Goal: Task Accomplishment & Management: Manage account settings

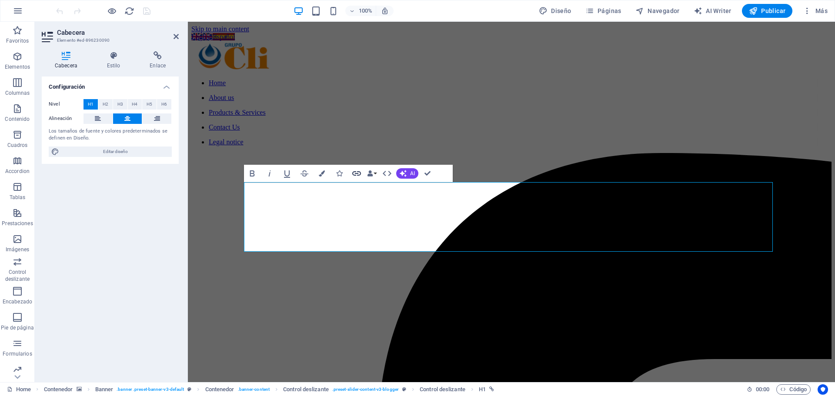
click at [353, 175] on icon "button" at bounding box center [356, 173] width 9 height 4
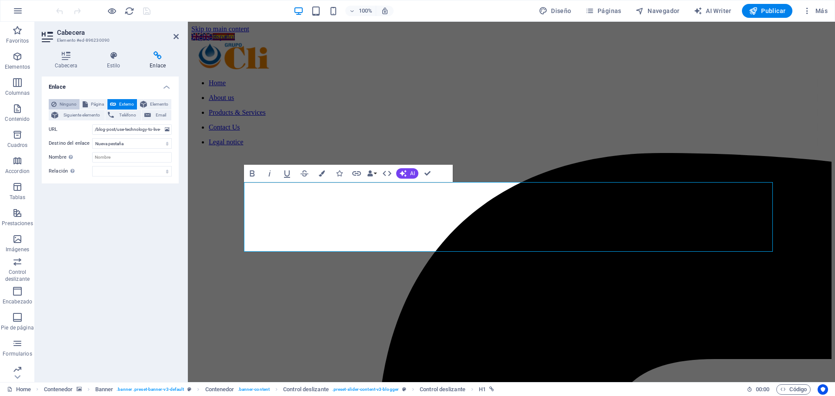
click at [69, 103] on span "Ninguno" at bounding box center [68, 104] width 18 height 10
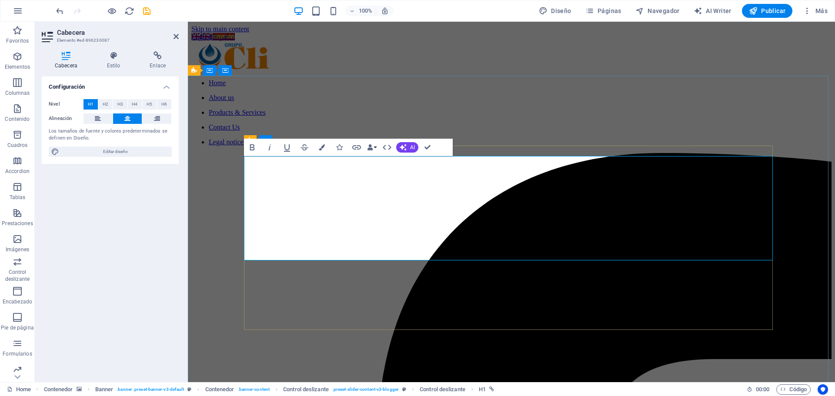
click at [155, 58] on icon at bounding box center [158, 55] width 42 height 9
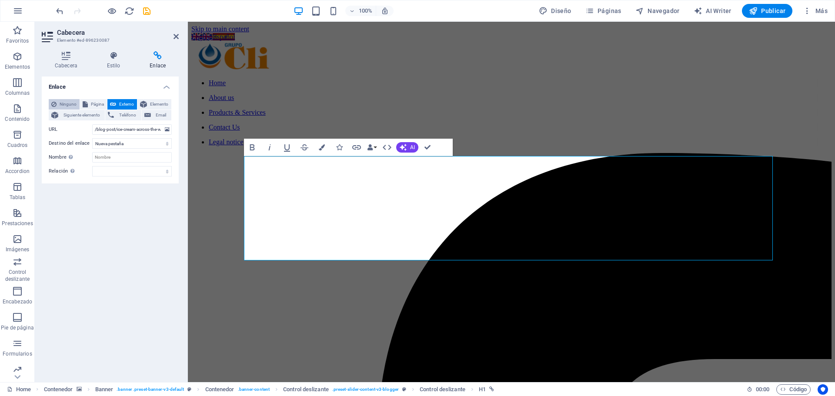
click at [61, 105] on span "Ninguno" at bounding box center [68, 104] width 18 height 10
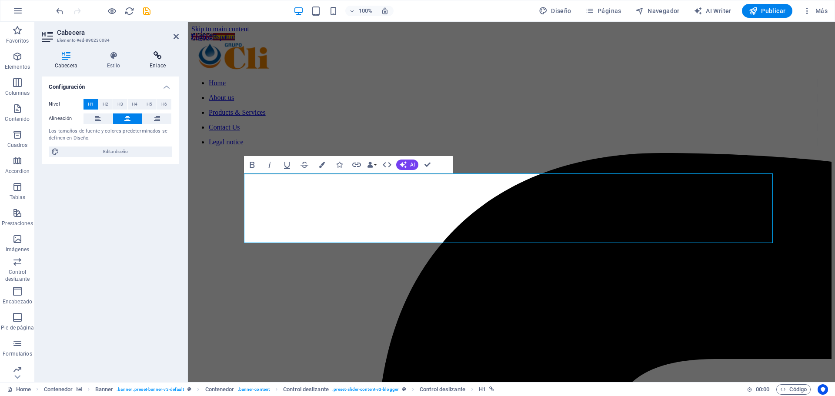
click at [155, 62] on h4 "Enlace" at bounding box center [158, 60] width 42 height 18
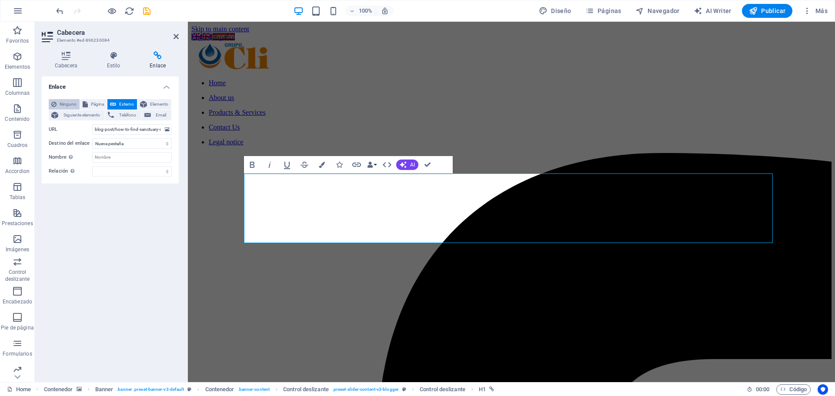
click at [64, 100] on span "Ninguno" at bounding box center [68, 104] width 18 height 10
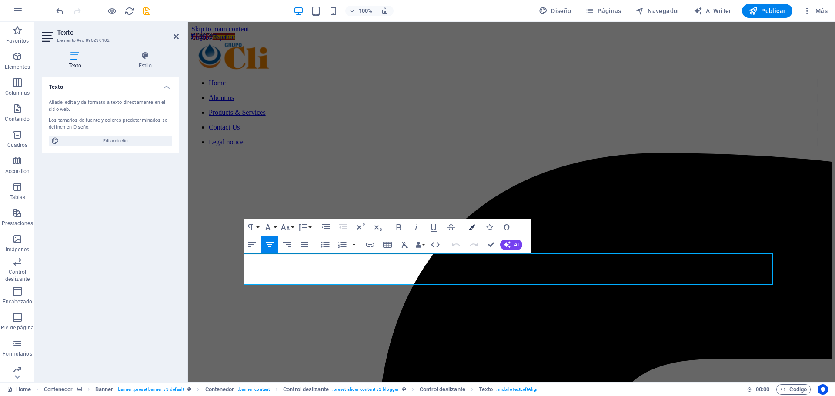
click at [470, 228] on icon "button" at bounding box center [472, 227] width 6 height 6
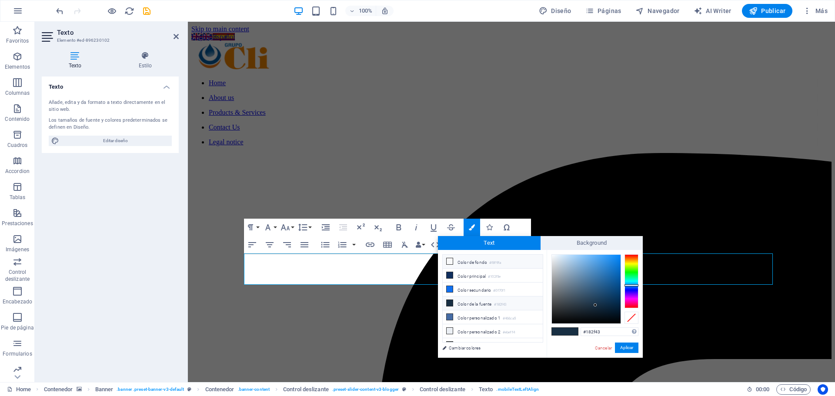
click at [460, 261] on li "Color de fondo #f8f9fa" at bounding box center [493, 262] width 100 height 14
type input "#f8f9fa"
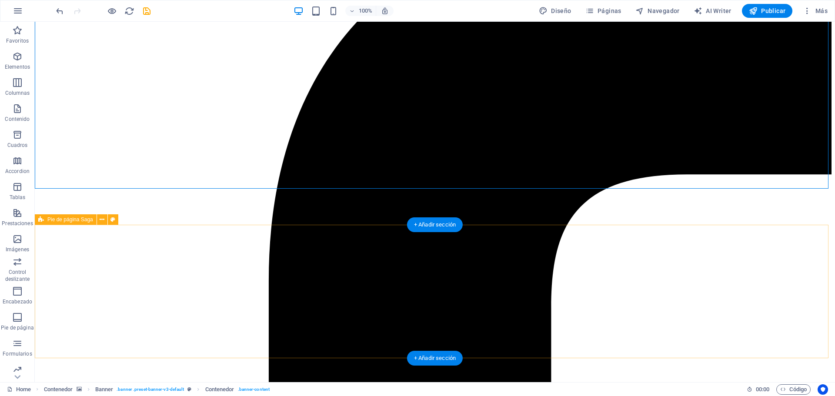
scroll to position [304, 0]
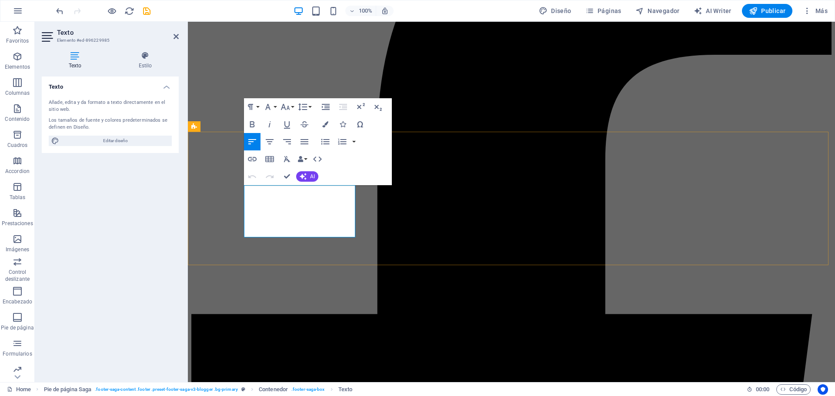
drag, startPoint x: 271, startPoint y: 223, endPoint x: 242, endPoint y: 222, distance: 28.7
click at [267, 198] on icon "button" at bounding box center [265, 199] width 6 height 6
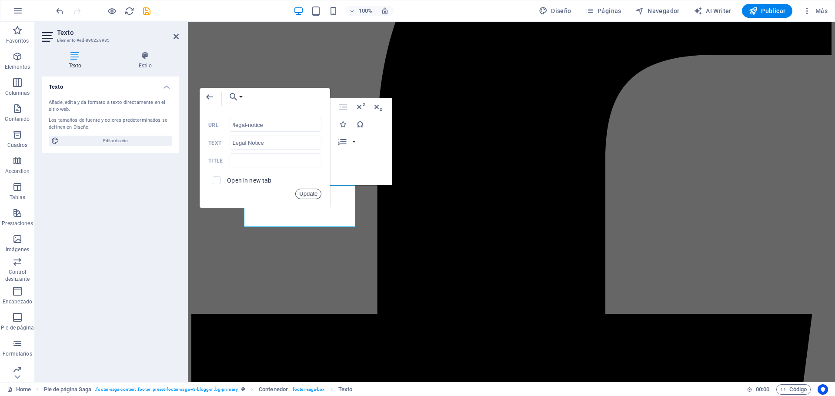
click at [310, 195] on button "Update" at bounding box center [308, 194] width 26 height 10
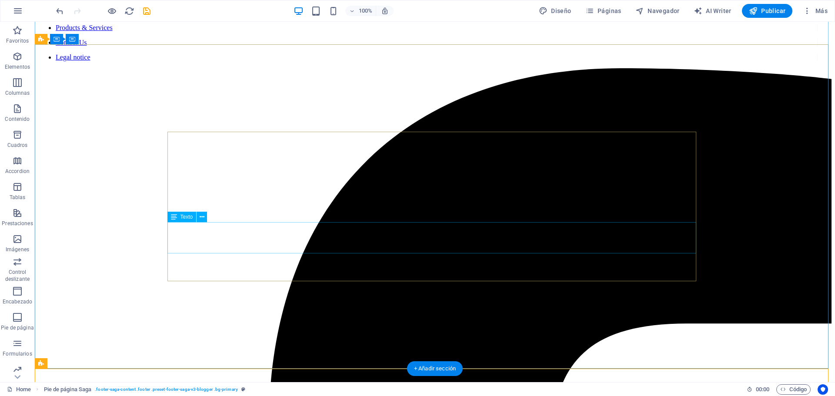
scroll to position [0, 0]
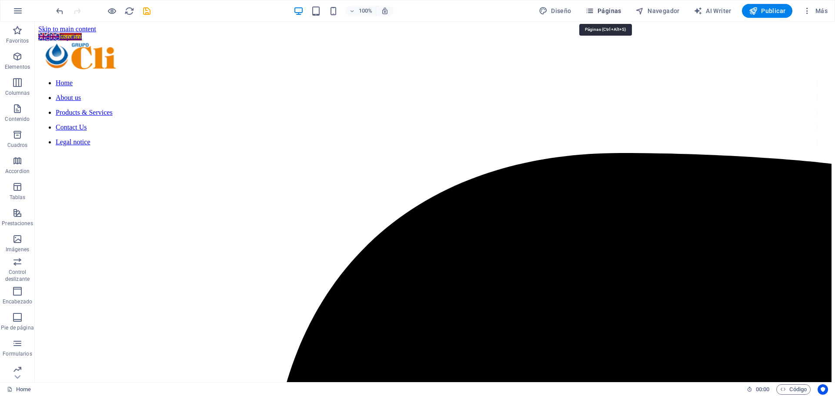
click at [612, 7] on span "Páginas" at bounding box center [603, 11] width 36 height 9
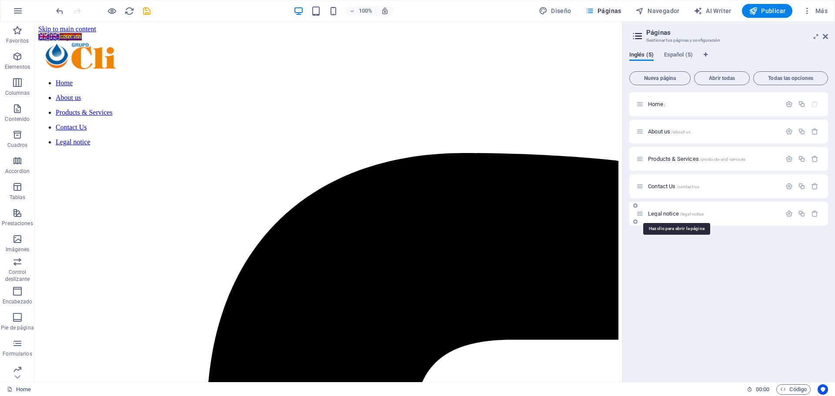
click at [666, 215] on span "Legal notice /legal-notice" at bounding box center [676, 213] width 56 height 7
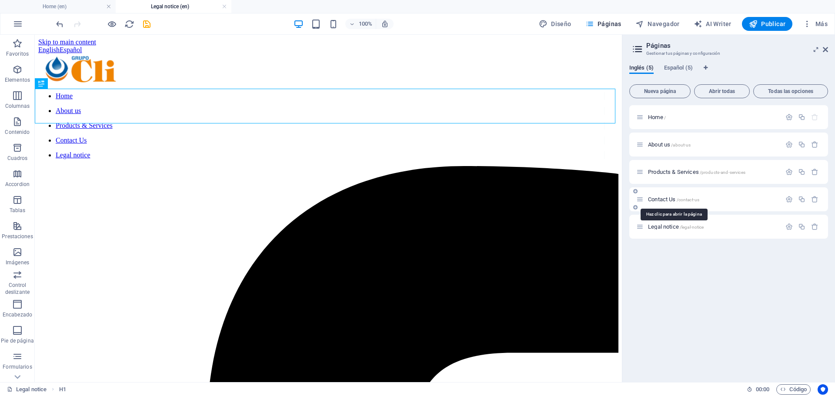
click at [661, 196] on div "Contact Us /contact-us" at bounding box center [708, 199] width 145 height 10
click at [663, 198] on span "Contact Us /contact-us" at bounding box center [673, 199] width 51 height 7
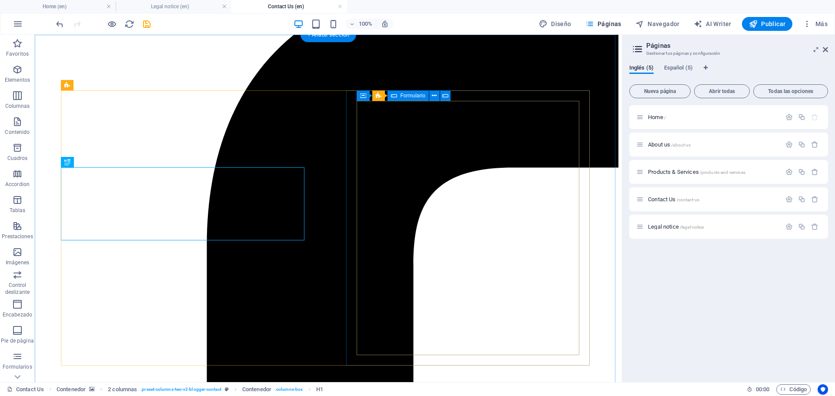
scroll to position [217, 0]
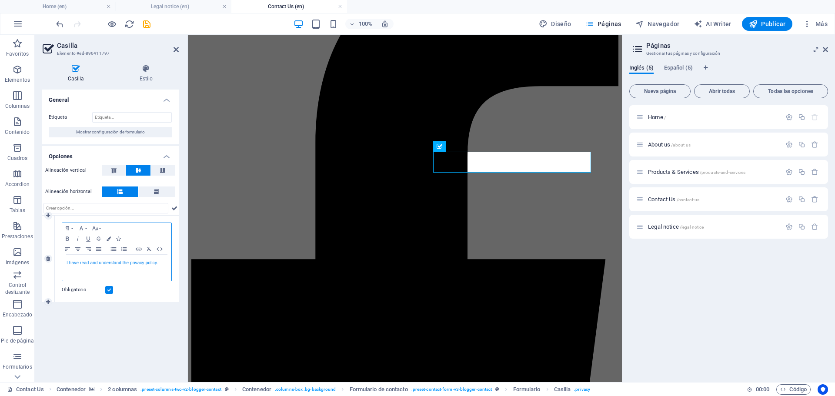
click at [130, 263] on link "I have read and understand the privacy policy." at bounding box center [112, 262] width 91 height 5
click at [109, 276] on icon "button" at bounding box center [112, 278] width 10 height 10
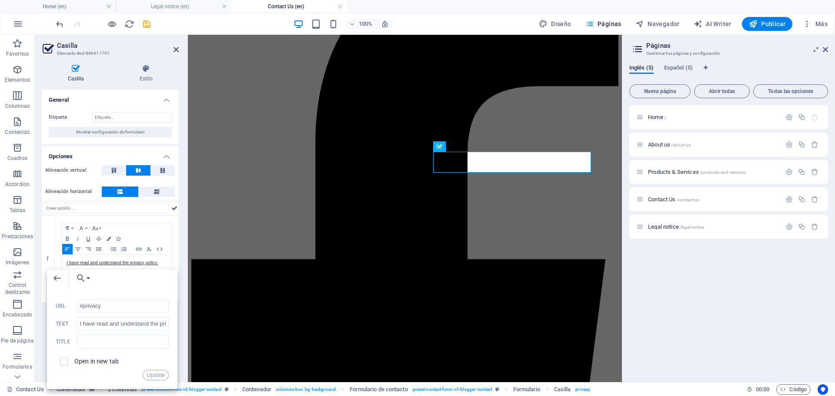
drag, startPoint x: 114, startPoint y: 308, endPoint x: 70, endPoint y: 303, distance: 44.2
click at [70, 303] on div "#privacy URL" at bounding box center [112, 306] width 113 height 14
type input "/legal-notice"
click at [150, 377] on button "Update" at bounding box center [156, 375] width 26 height 10
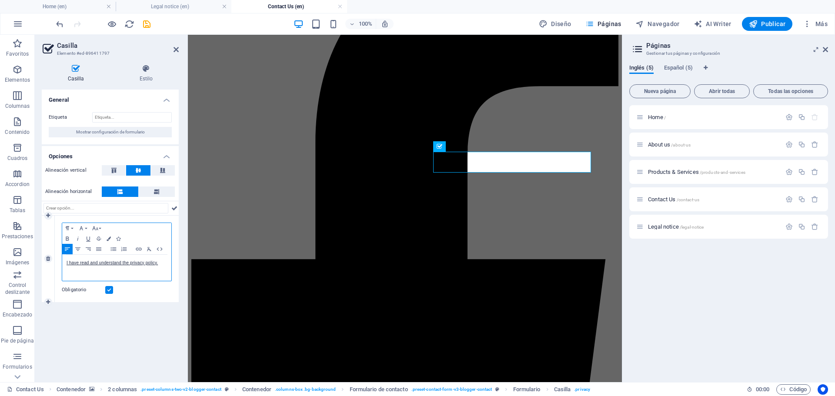
click at [63, 262] on div "I have read and understand the privacy policy." at bounding box center [116, 268] width 109 height 26
click at [158, 263] on link "I have read and understand the privacy policy." at bounding box center [113, 262] width 91 height 5
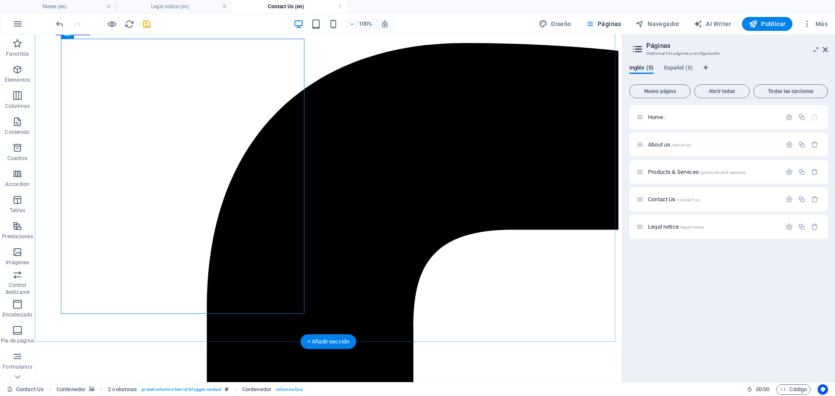
scroll to position [130, 0]
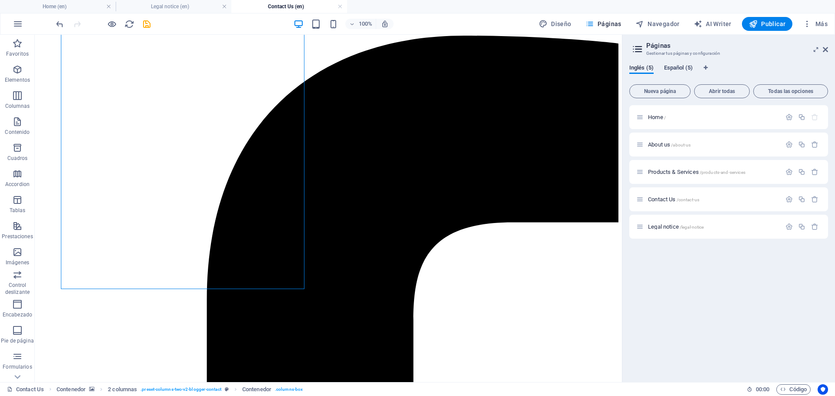
click at [679, 67] on span "Español (5)" at bounding box center [678, 69] width 29 height 12
click at [684, 222] on div "Aviso de Privacidad /aviso-de-privacidad" at bounding box center [728, 227] width 199 height 24
click at [684, 222] on div "Aviso de Privacidad /aviso-de-privacidad" at bounding box center [708, 227] width 145 height 10
click at [684, 225] on span "Aviso de Privacidad /aviso-de-privacidad" at bounding box center [693, 226] width 90 height 7
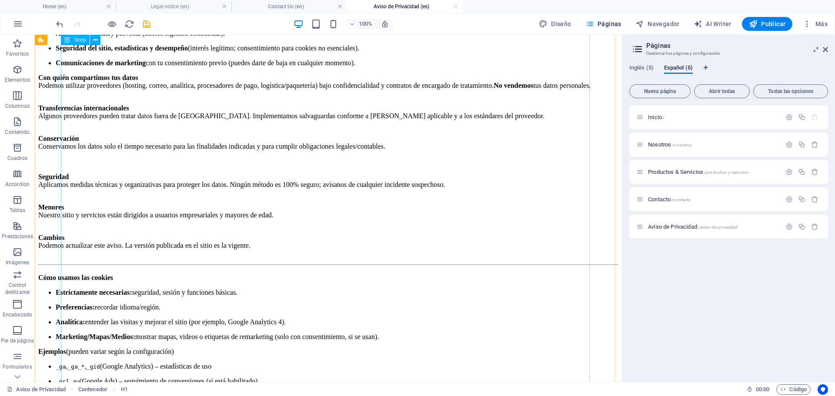
scroll to position [739, 0]
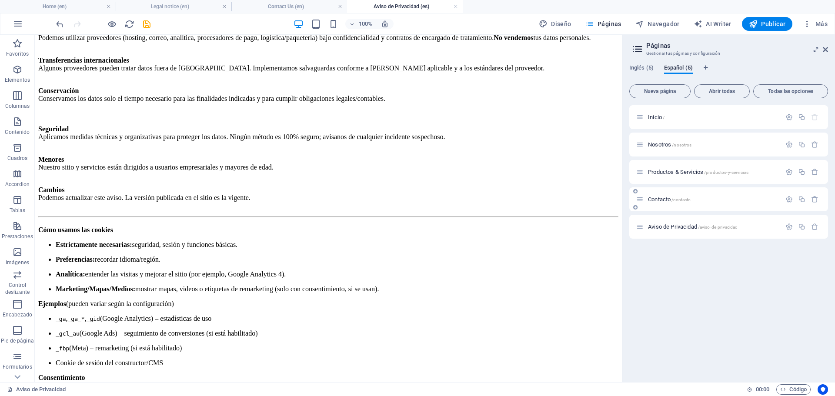
click at [656, 197] on span "Contacto /contacto" at bounding box center [669, 199] width 43 height 7
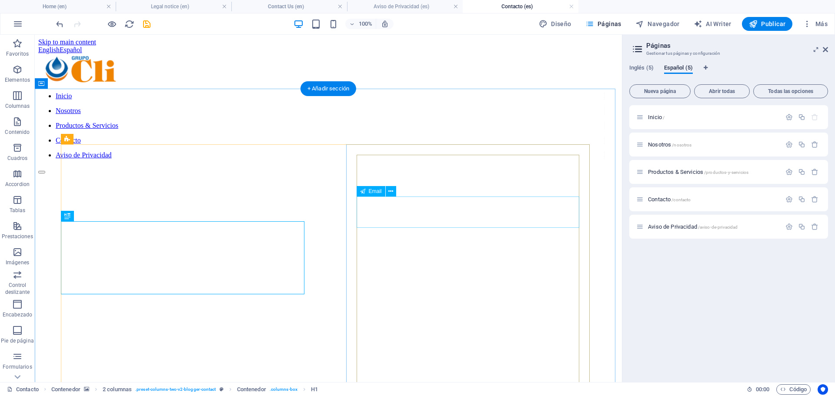
scroll to position [261, 0]
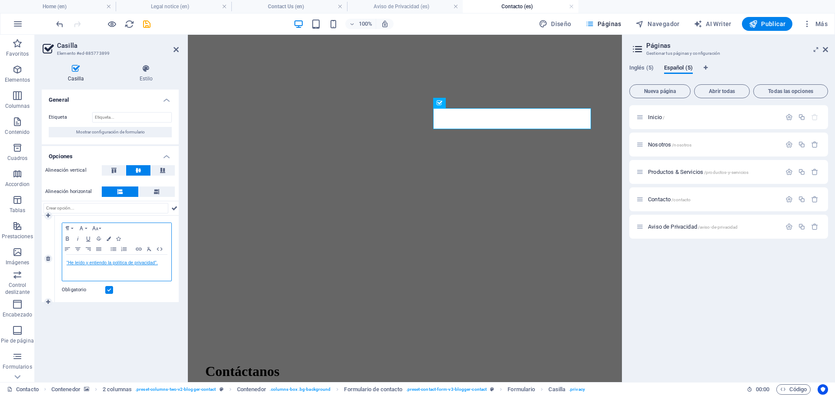
click at [124, 261] on link "“He leído y entiendo la política de privacidad"." at bounding box center [112, 262] width 91 height 5
type input "/es/aviso-de-privacidad"
type input "“He leído y entiendo la política de privacidad"."
checkbox input "true"
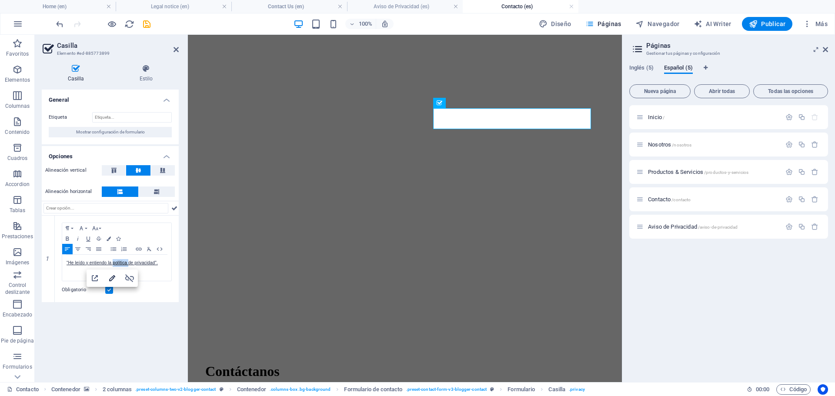
click at [113, 281] on icon "button" at bounding box center [112, 278] width 10 height 10
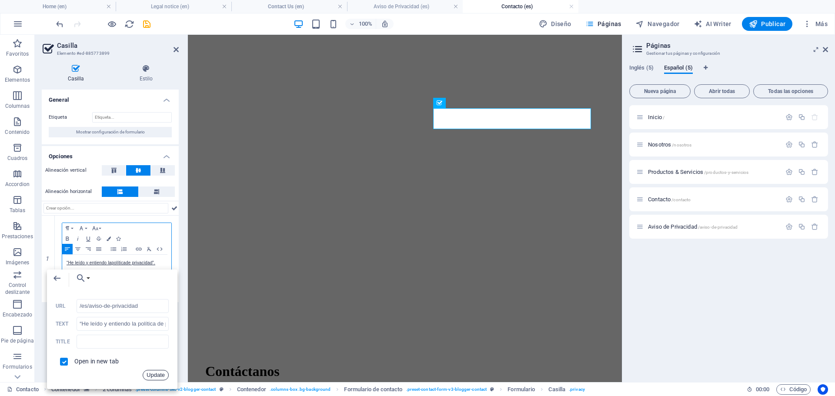
click at [155, 373] on button "Update" at bounding box center [156, 375] width 26 height 10
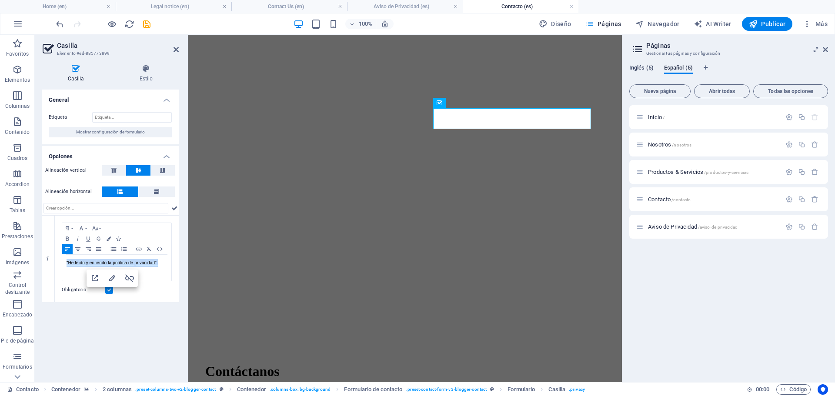
click at [647, 66] on span "Inglés (5)" at bounding box center [641, 69] width 24 height 12
click at [682, 222] on div "Legal notice /legal-notice" at bounding box center [708, 227] width 145 height 10
click at [687, 231] on div "Legal notice /legal-notice" at bounding box center [708, 227] width 145 height 10
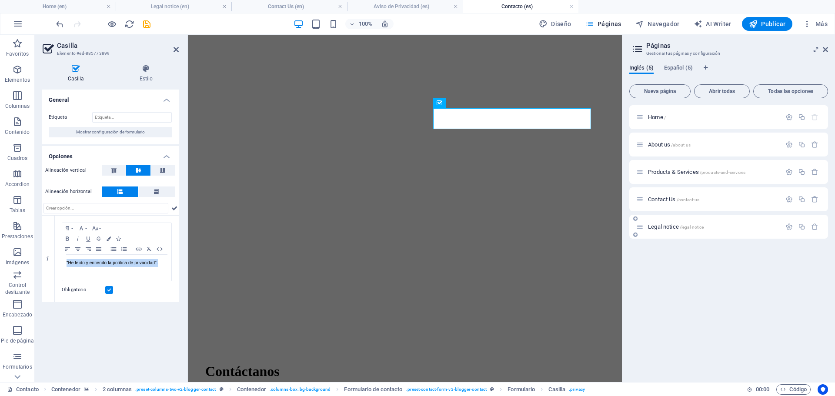
click at [680, 227] on span "/legal-notice" at bounding box center [692, 227] width 24 height 5
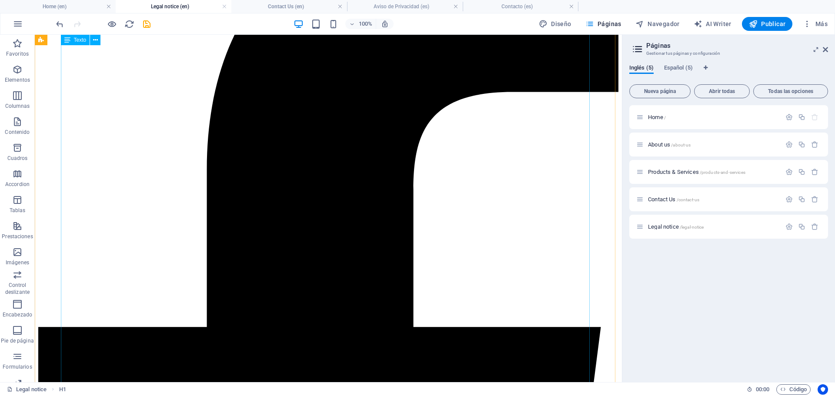
scroll to position [609, 0]
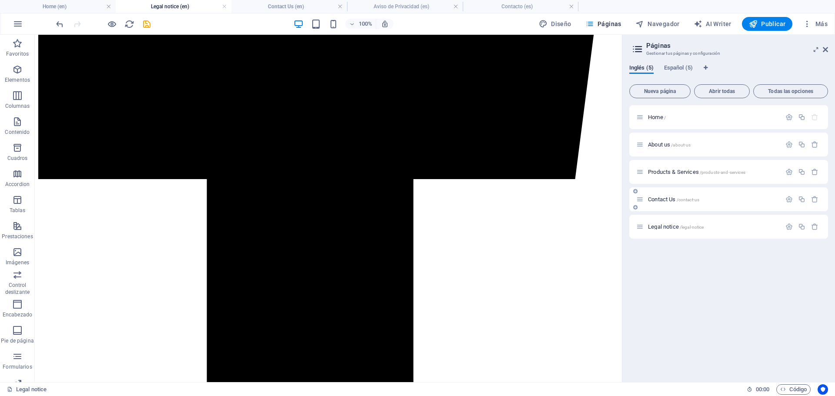
click at [652, 197] on span "Contact Us /contact-us" at bounding box center [673, 199] width 51 height 7
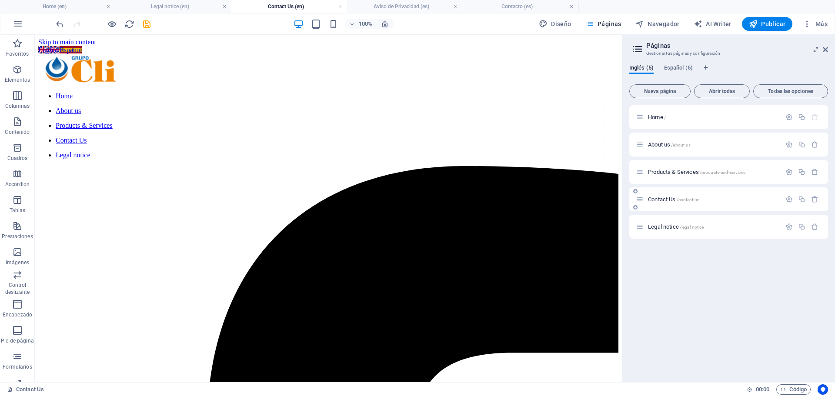
scroll to position [130, 0]
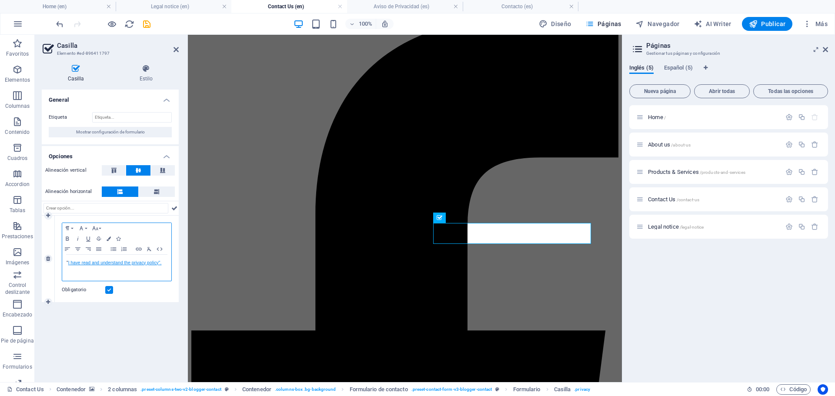
click at [148, 260] on link "I have read and understand the privacy policy"." at bounding box center [114, 262] width 93 height 5
type input "/legal-notice"
type input "I have read and understand the privacy policy"."
checkbox input "false"
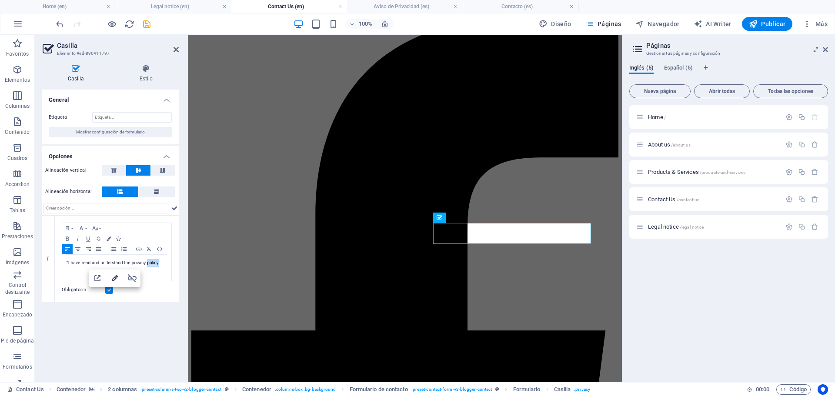
click at [113, 278] on icon "button" at bounding box center [115, 278] width 10 height 10
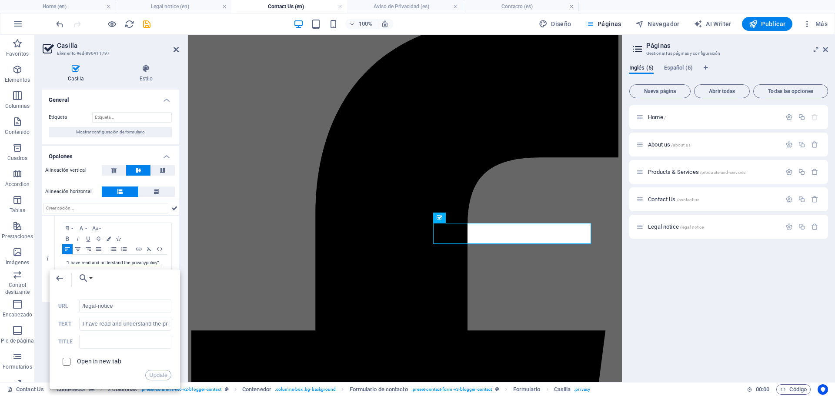
click at [68, 360] on input "checkbox" at bounding box center [65, 361] width 8 height 8
checkbox input "true"
click at [156, 374] on button "Update" at bounding box center [158, 375] width 26 height 10
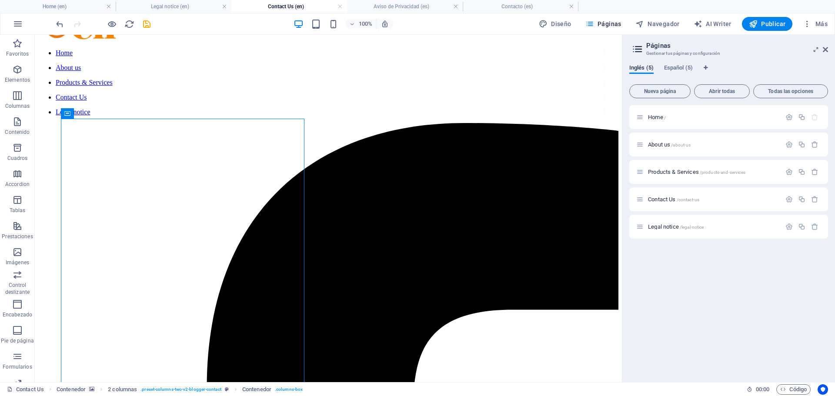
scroll to position [0, 0]
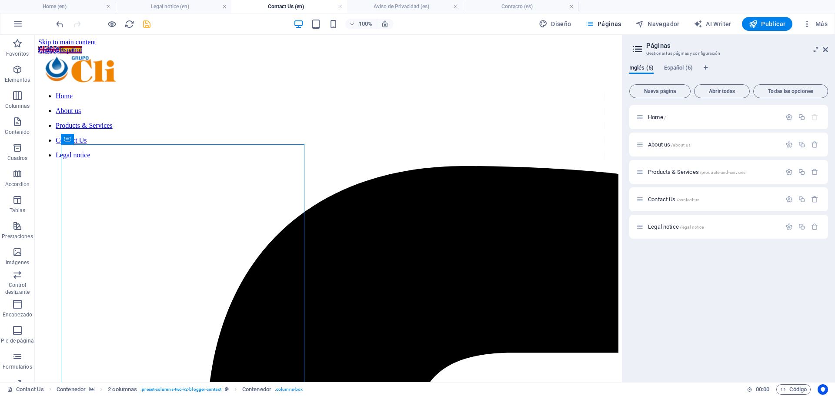
click at [148, 26] on icon "save" at bounding box center [147, 24] width 10 height 10
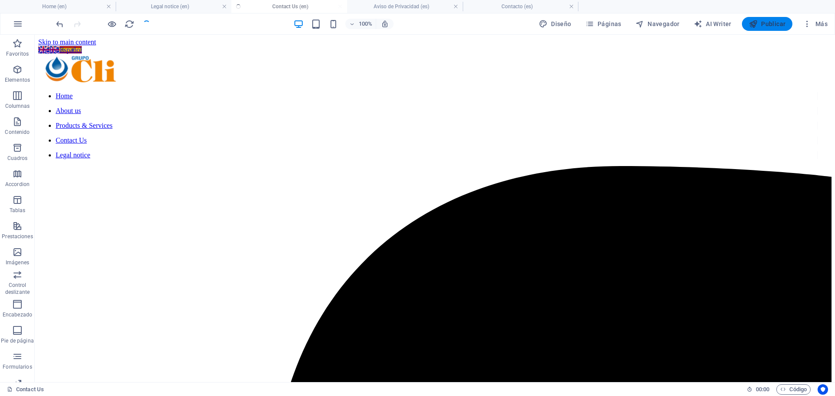
click at [765, 22] on span "Publicar" at bounding box center [767, 24] width 37 height 9
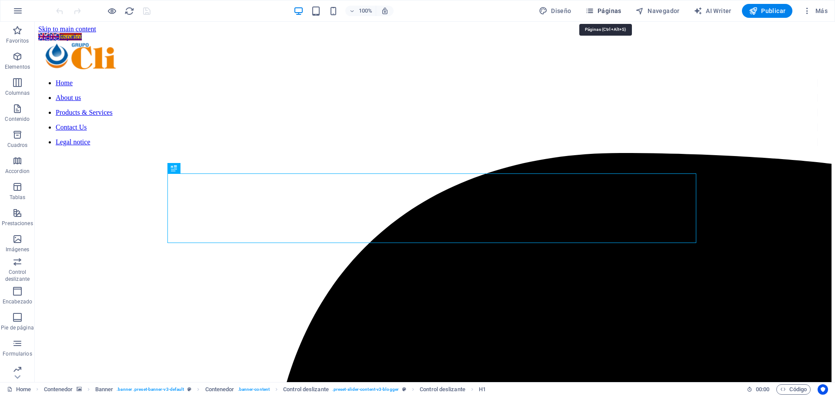
click at [616, 6] on button "Páginas" at bounding box center [603, 11] width 43 height 14
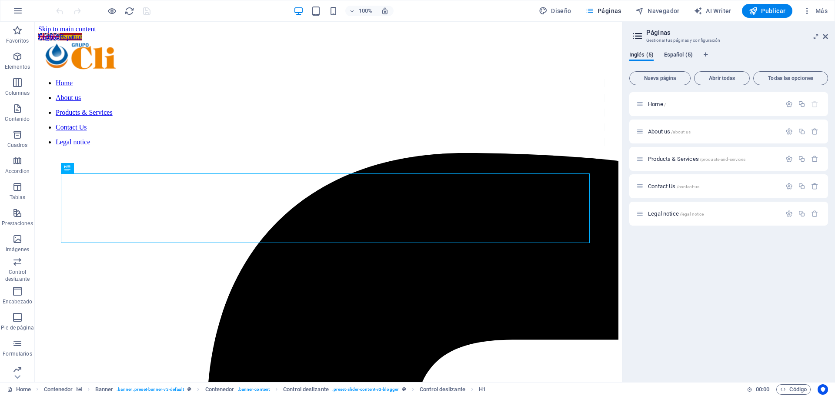
click at [687, 52] on span "Español (5)" at bounding box center [678, 56] width 29 height 12
click at [676, 102] on p "Inicio /" at bounding box center [713, 104] width 130 height 6
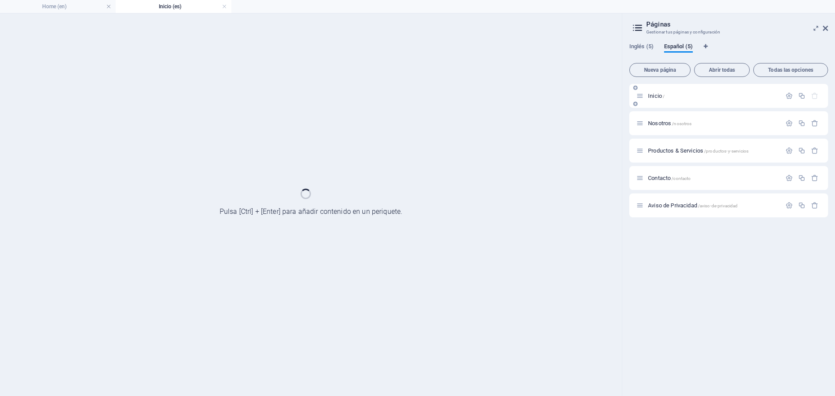
click at [676, 102] on div "Inicio /" at bounding box center [728, 96] width 199 height 24
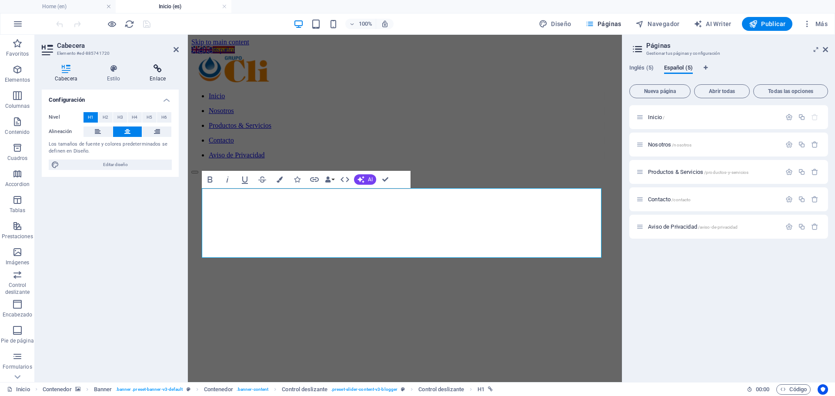
click at [152, 73] on h4 "Enlace" at bounding box center [158, 73] width 42 height 18
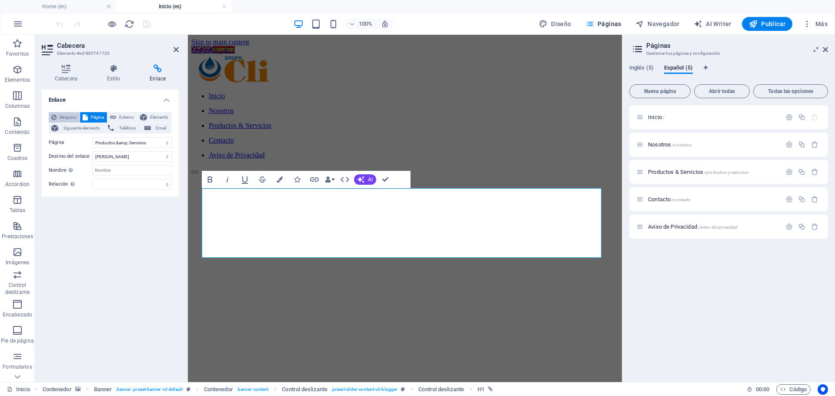
click at [67, 118] on span "Ninguno" at bounding box center [68, 117] width 18 height 10
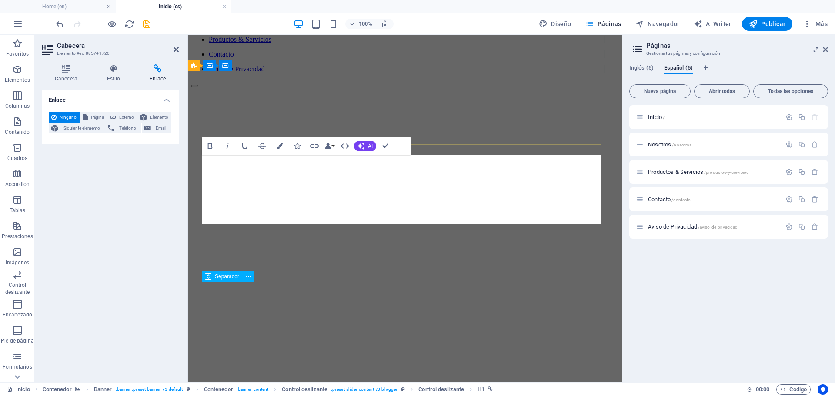
scroll to position [87, 0]
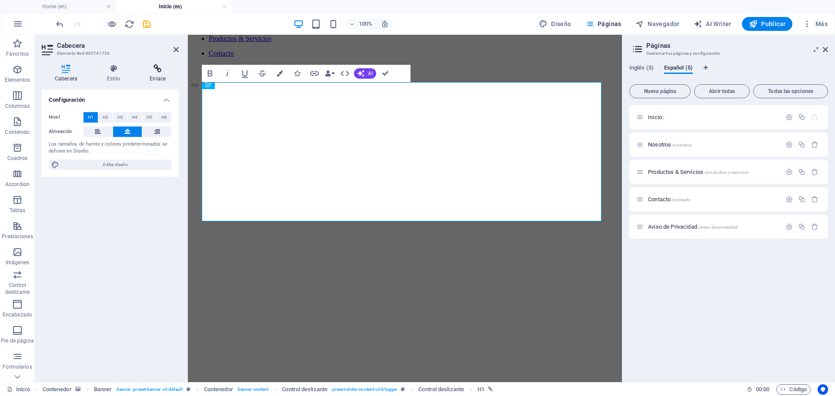
click at [164, 67] on icon at bounding box center [158, 68] width 42 height 9
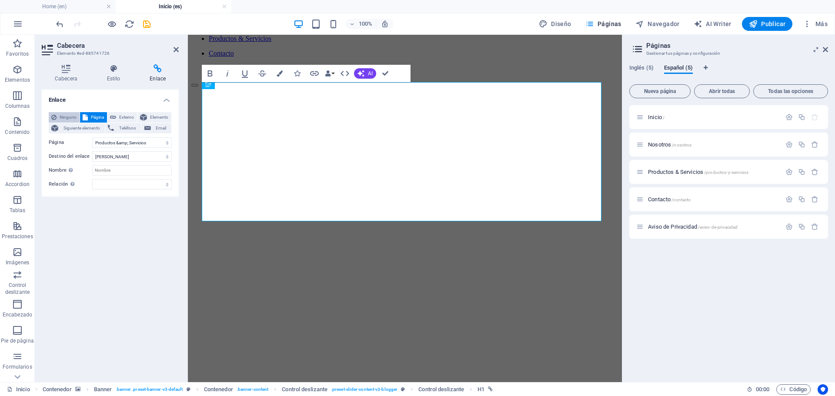
click at [69, 117] on span "Ninguno" at bounding box center [68, 117] width 18 height 10
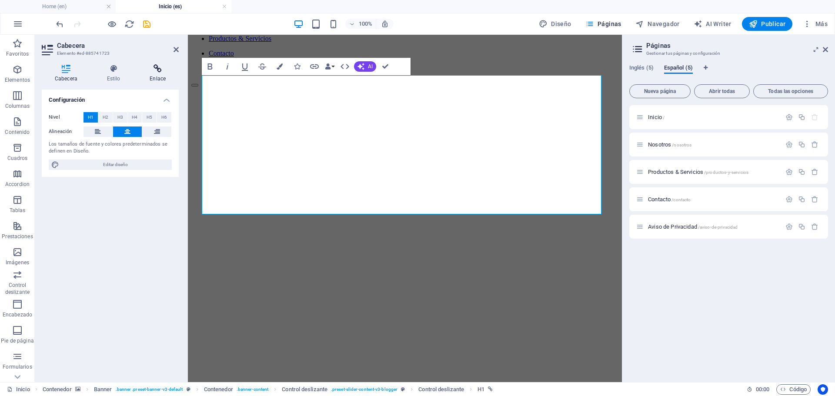
click at [150, 76] on h4 "Enlace" at bounding box center [158, 73] width 42 height 18
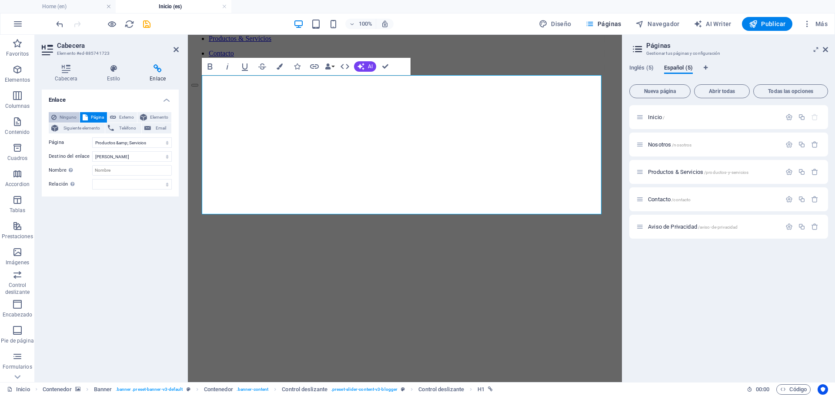
click at [73, 116] on span "Ninguno" at bounding box center [68, 117] width 18 height 10
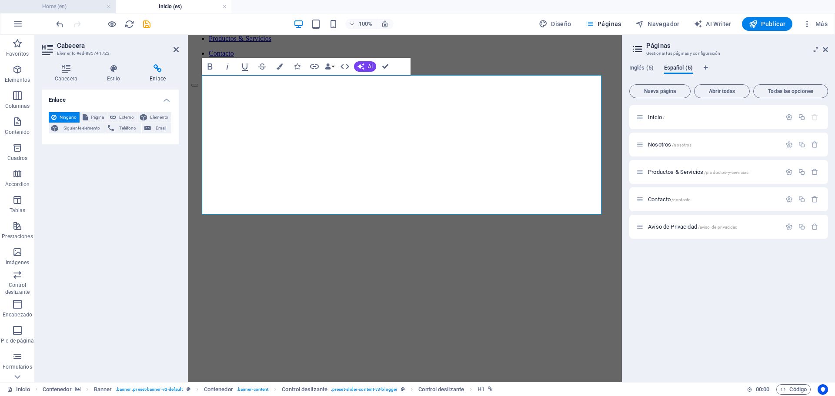
click at [73, 5] on h4 "Home (en)" at bounding box center [58, 7] width 116 height 10
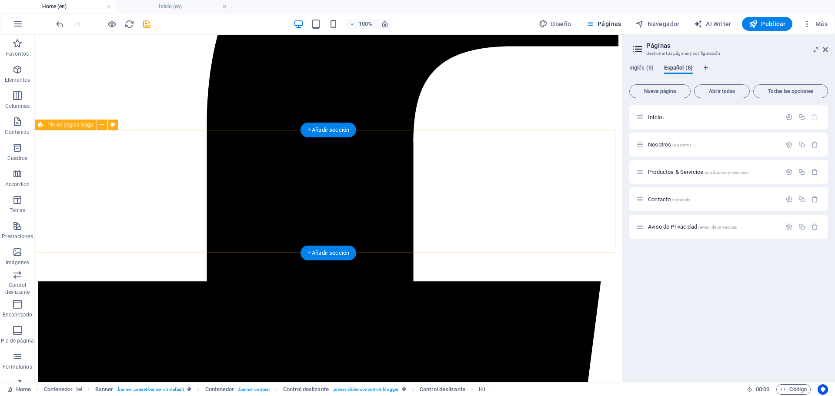
scroll to position [307, 0]
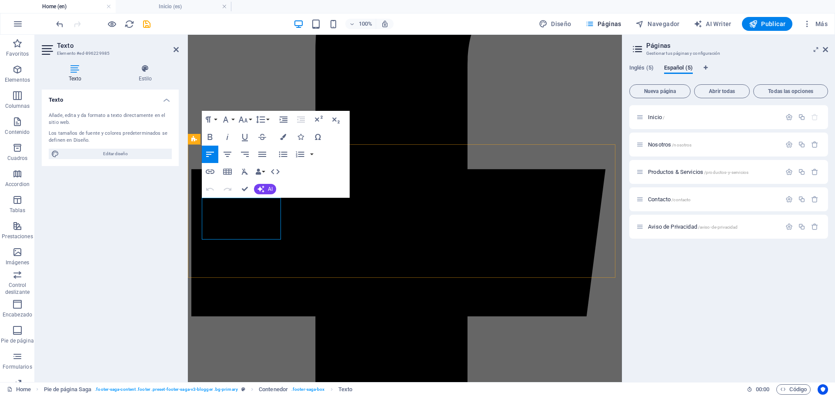
click at [217, 180] on icon "button" at bounding box center [218, 180] width 6 height 6
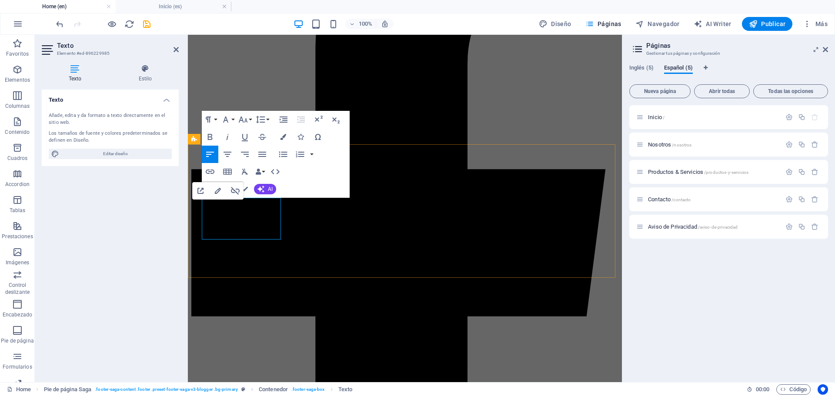
type input "/About-Us"
type input "About Us"
click at [217, 192] on icon "button" at bounding box center [218, 191] width 10 height 10
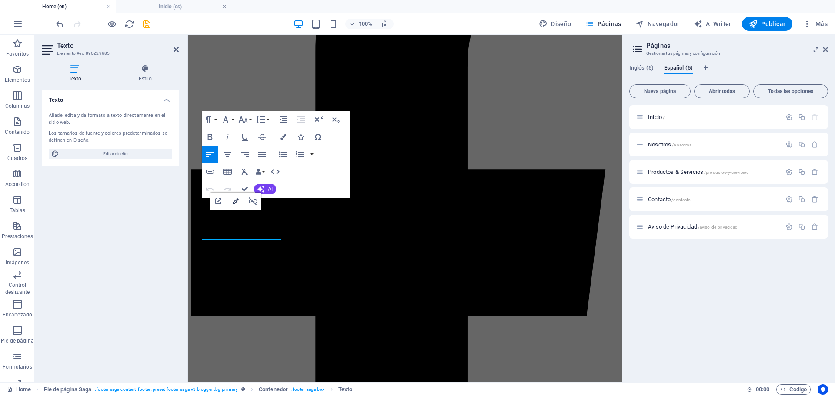
type input "/products-and-services"
type input "Products & Services"
click at [235, 201] on icon "button" at bounding box center [236, 201] width 6 height 6
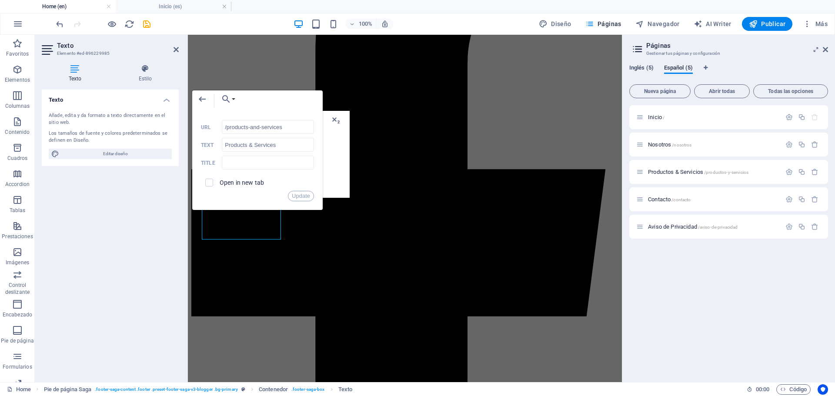
click at [640, 64] on span "Inglés (5)" at bounding box center [641, 69] width 24 height 12
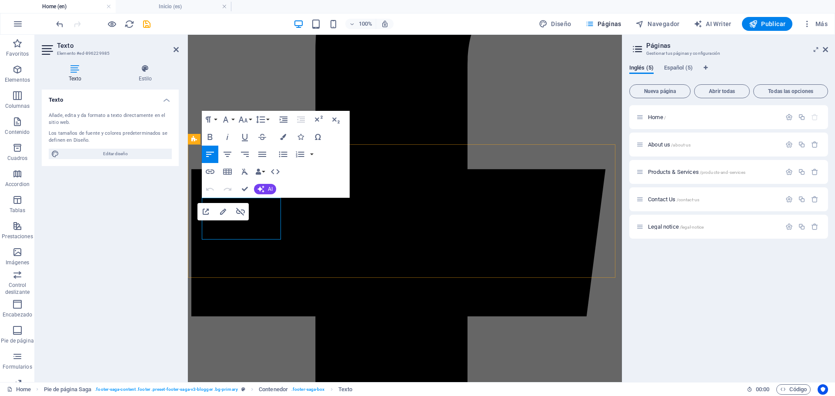
type input "/legal-notice"
type input "Legal Notice"
click at [223, 213] on icon "button" at bounding box center [223, 212] width 6 height 6
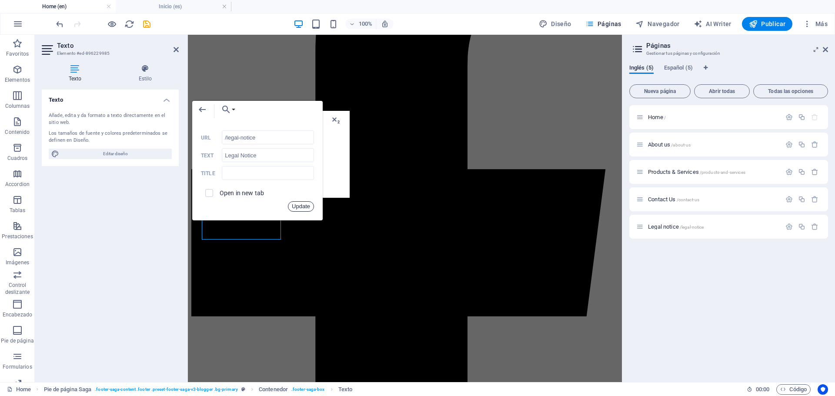
click at [299, 203] on button "Update" at bounding box center [301, 206] width 26 height 10
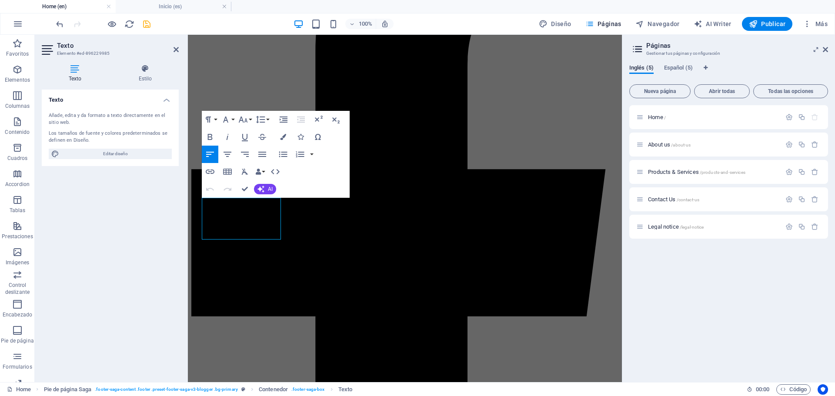
click at [147, 26] on icon "save" at bounding box center [147, 24] width 10 height 10
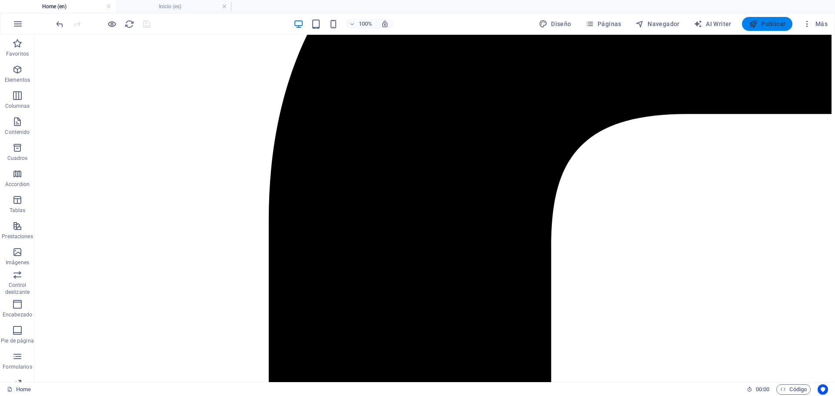
click at [756, 23] on icon "button" at bounding box center [753, 24] width 9 height 9
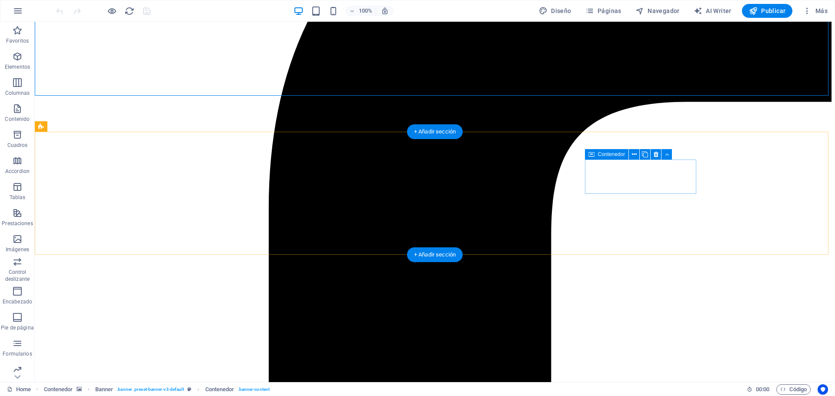
scroll to position [307, 0]
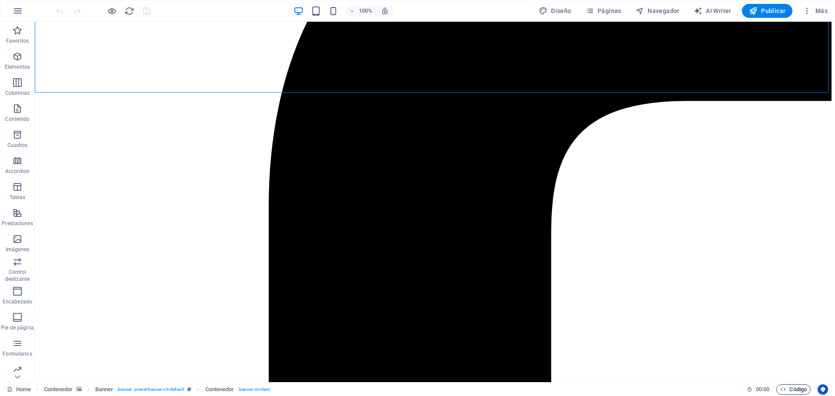
click at [787, 389] on span "Código" at bounding box center [793, 389] width 27 height 10
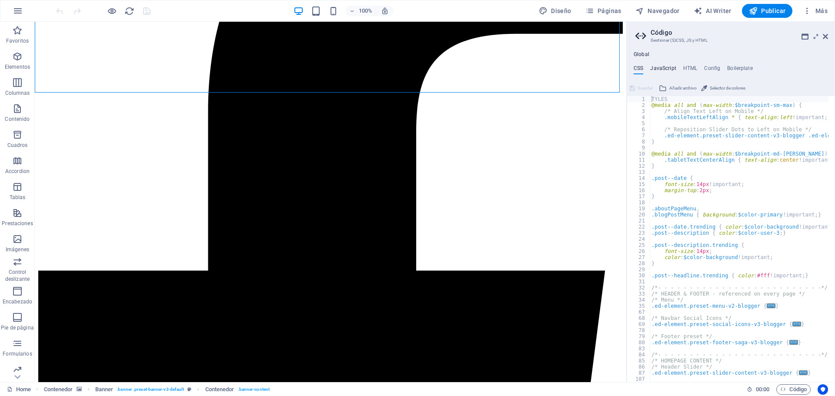
click at [665, 65] on h4 "JavaScript" at bounding box center [663, 70] width 26 height 10
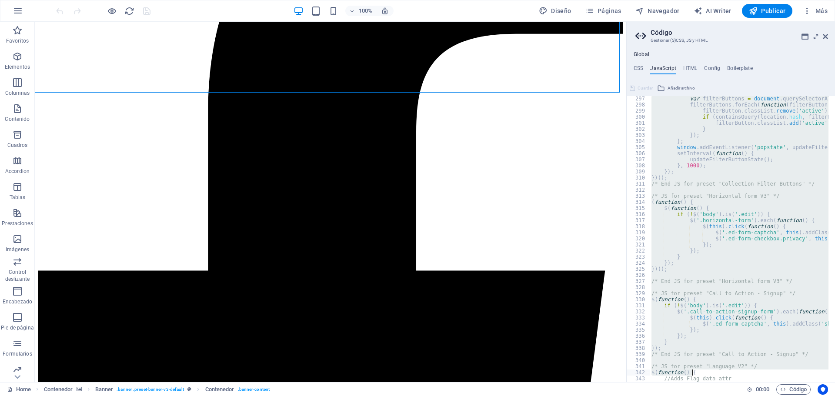
scroll to position [0, 0]
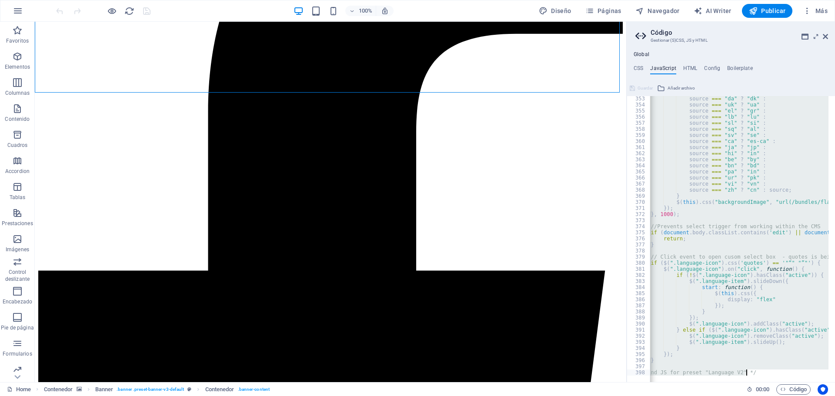
drag, startPoint x: 649, startPoint y: 98, endPoint x: 836, endPoint y: 417, distance: 369.4
click at [834, 396] on html "grupocli.com.mx Home (en) Favoritos Elementos Columnas Contenido Cuadros Accord…" at bounding box center [417, 198] width 835 height 396
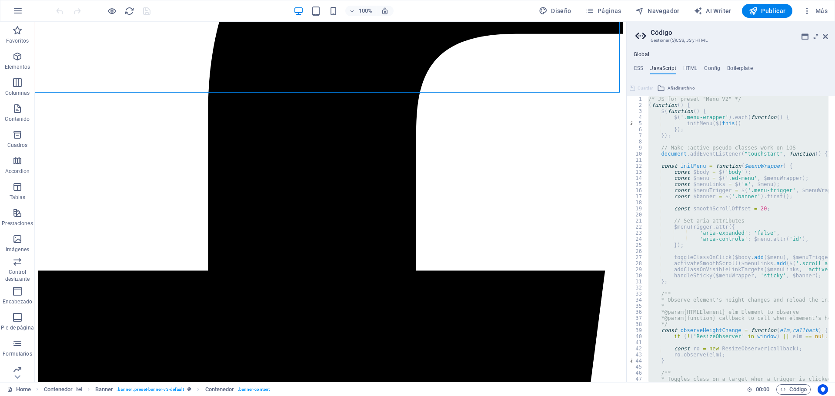
click at [686, 115] on div "/* JS for preset "Menu V2" */ ( function ( ) { $ ( function ( ) { $ ( '.menu-wr…" at bounding box center [738, 239] width 182 height 286
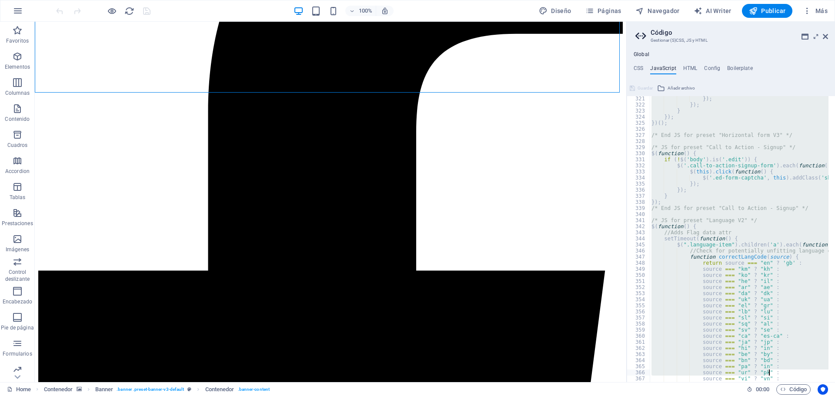
scroll to position [2143, 0]
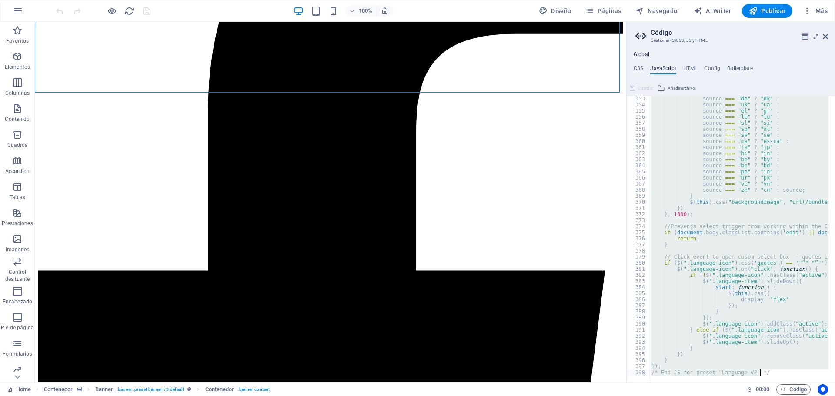
drag, startPoint x: 648, startPoint y: 97, endPoint x: 795, endPoint y: 417, distance: 351.2
click at [795, 396] on html "grupocli.com.mx Home (en) Favoritos Elementos Columnas Contenido Cuadros Accord…" at bounding box center [417, 198] width 835 height 396
paste textarea "/* End JS for preset "Language V2" (CORREGIDO)"
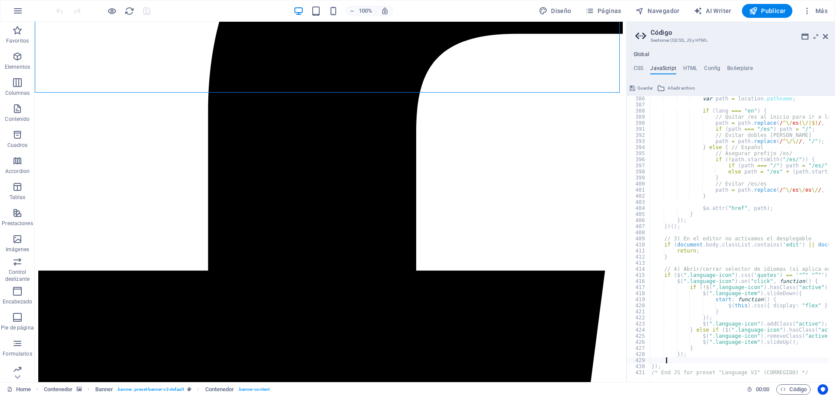
type textarea "}"
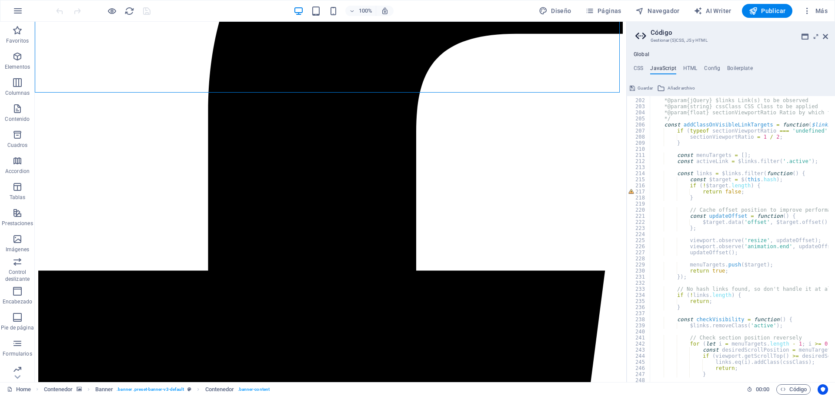
scroll to position [1170, 0]
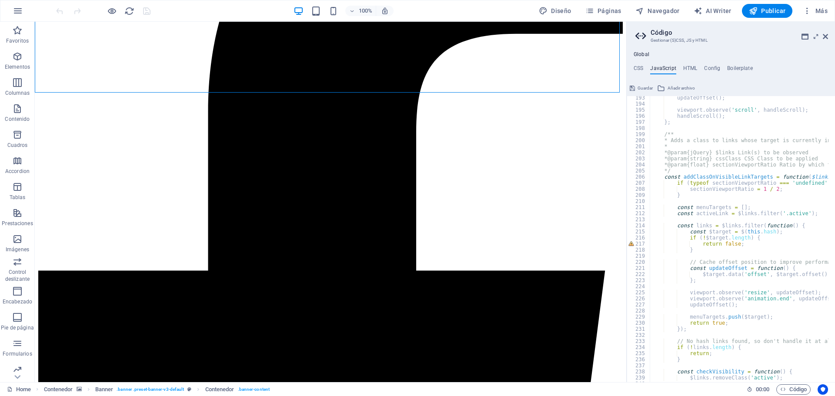
click at [644, 86] on span "Guardar" at bounding box center [644, 88] width 15 height 10
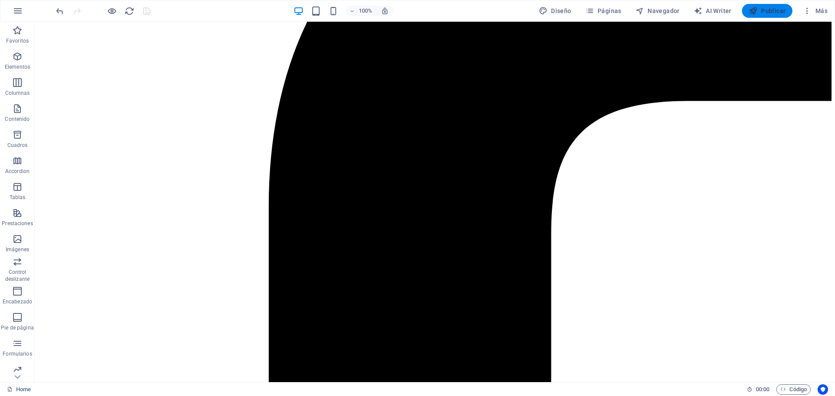
click at [759, 10] on span "Publicar" at bounding box center [767, 11] width 37 height 9
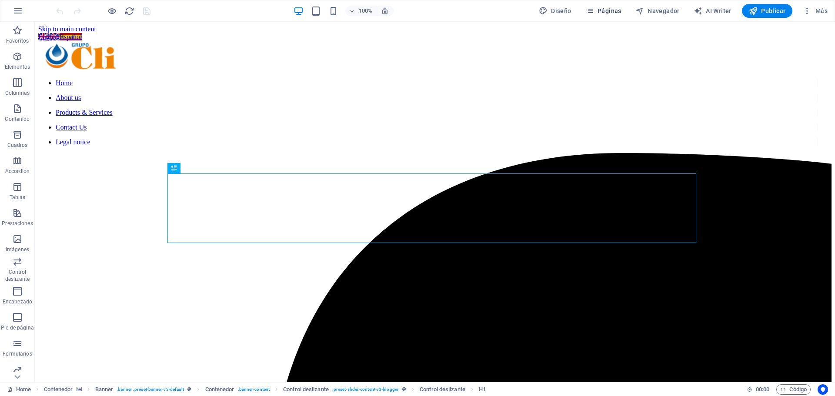
click at [612, 8] on span "Páginas" at bounding box center [603, 11] width 36 height 9
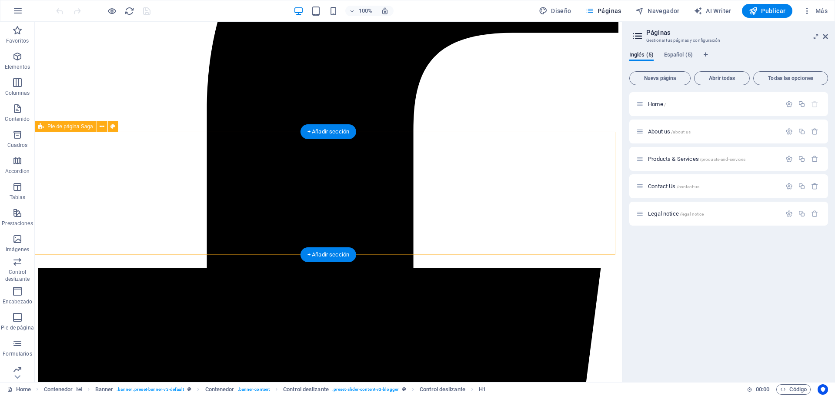
scroll to position [307, 0]
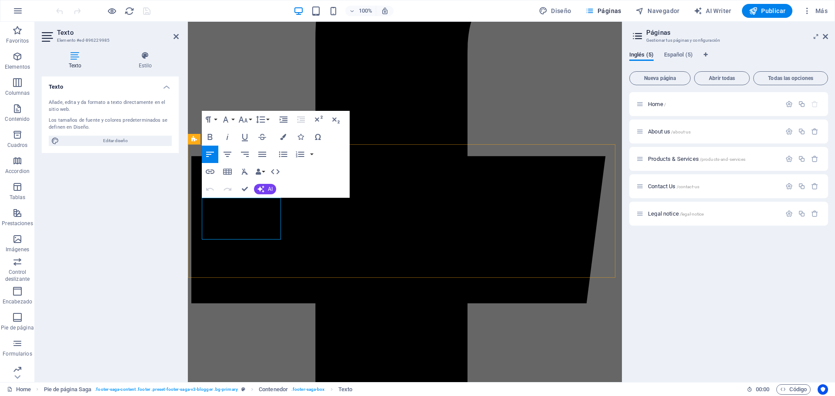
click at [219, 178] on icon "button" at bounding box center [218, 180] width 10 height 10
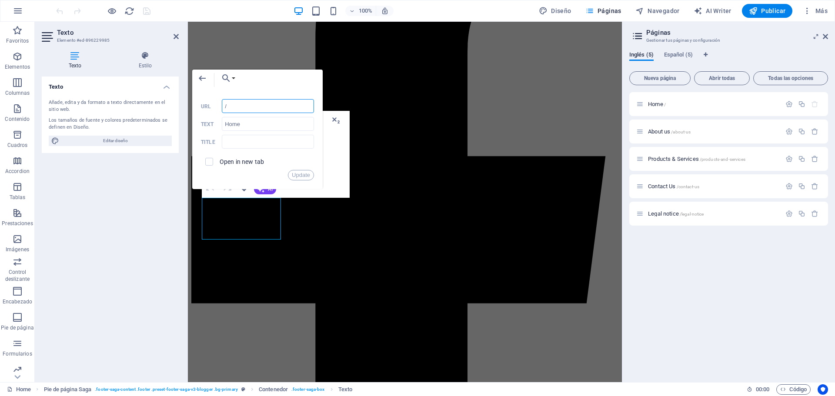
click at [270, 111] on input "/" at bounding box center [268, 106] width 92 height 14
paste input "en/"
click at [302, 171] on button "Update" at bounding box center [301, 175] width 26 height 10
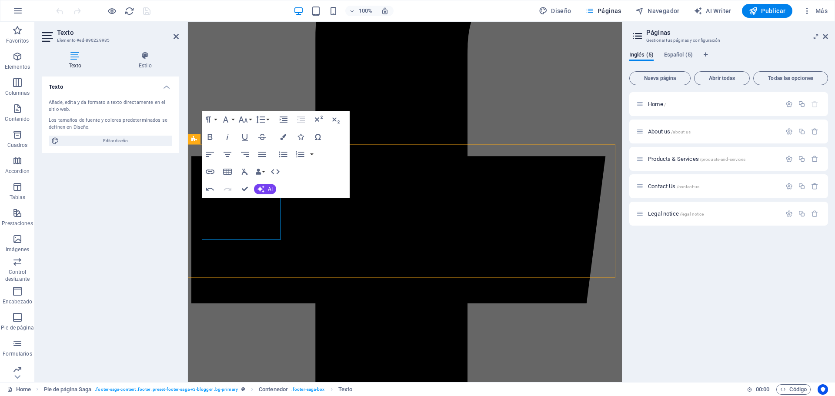
type input "/About-Us"
type input "About Us"
click at [215, 192] on icon "button" at bounding box center [218, 191] width 6 height 6
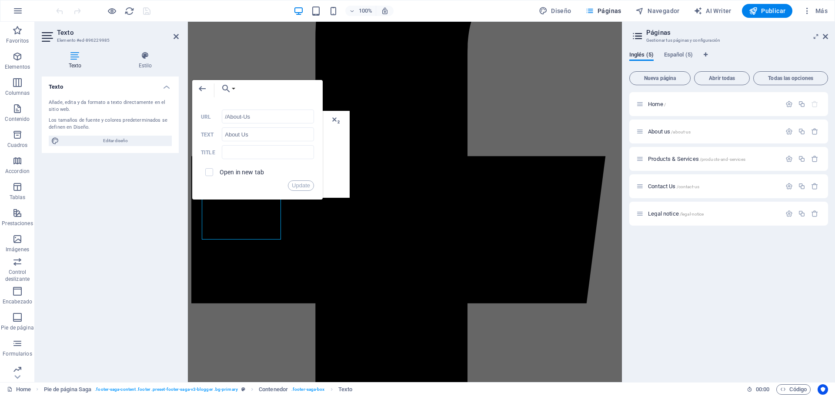
click at [262, 93] on div "Back Choose Link Home (en) About us (en) Products & Services (en) Contact Us (e…" at bounding box center [257, 90] width 130 height 21
drag, startPoint x: 258, startPoint y: 117, endPoint x: 213, endPoint y: 113, distance: 45.4
click at [213, 113] on div "/About-Us URL" at bounding box center [257, 117] width 113 height 14
click at [212, 114] on label "URL" at bounding box center [211, 117] width 21 height 6
click at [222, 113] on input "/About-Us" at bounding box center [268, 117] width 92 height 14
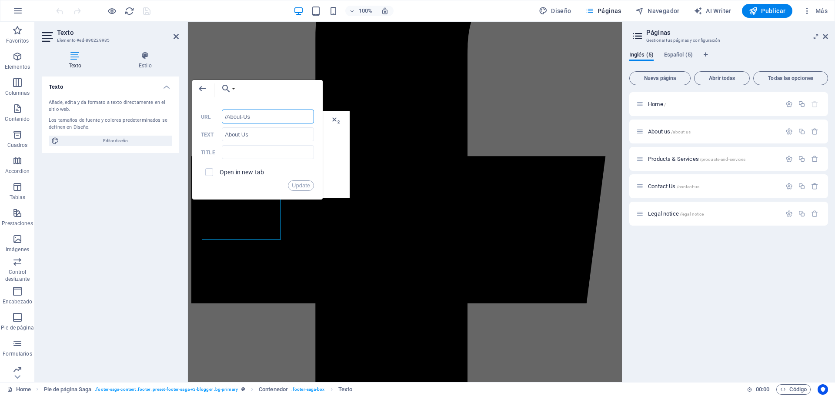
paste input "en/about-us/"
click at [303, 186] on button "Update" at bounding box center [301, 185] width 26 height 10
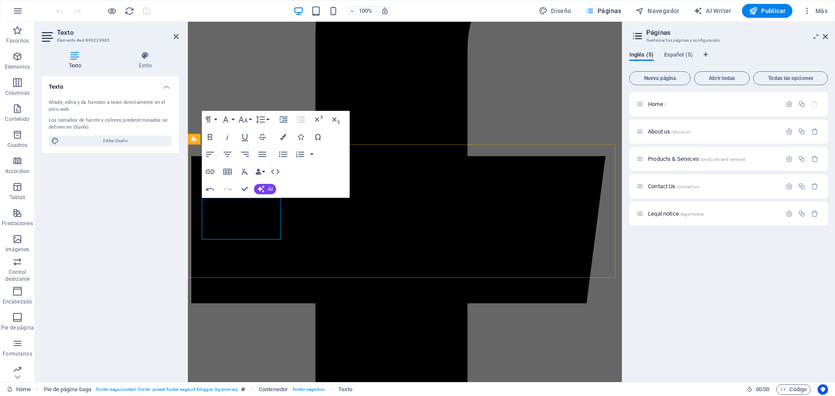
type input "/products-and-services"
type input "Products & Services"
click at [237, 200] on icon "button" at bounding box center [236, 201] width 6 height 6
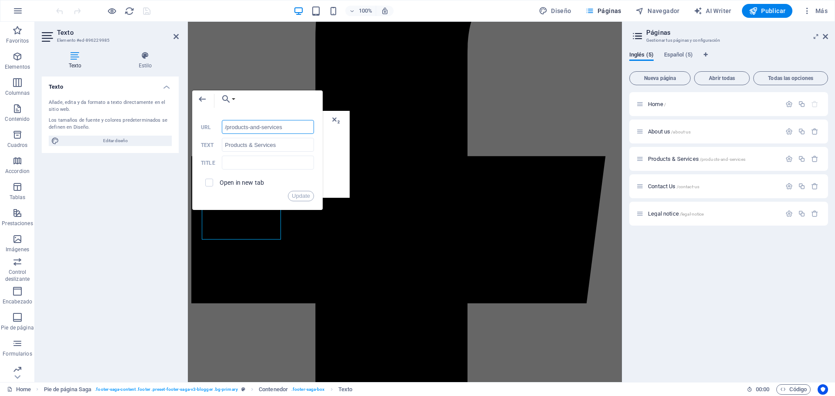
drag, startPoint x: 225, startPoint y: 127, endPoint x: 274, endPoint y: 123, distance: 49.3
click at [274, 123] on input "/products-and-services" at bounding box center [268, 127] width 92 height 14
drag, startPoint x: 525, startPoint y: 144, endPoint x: 374, endPoint y: 126, distance: 152.4
drag, startPoint x: 287, startPoint y: 126, endPoint x: 94, endPoint y: 110, distance: 193.8
click at [94, 110] on div "Texto Elemento #ed-896229985 Texto Estilo Texto Añade, edita y da formato a tex…" at bounding box center [328, 202] width 587 height 360
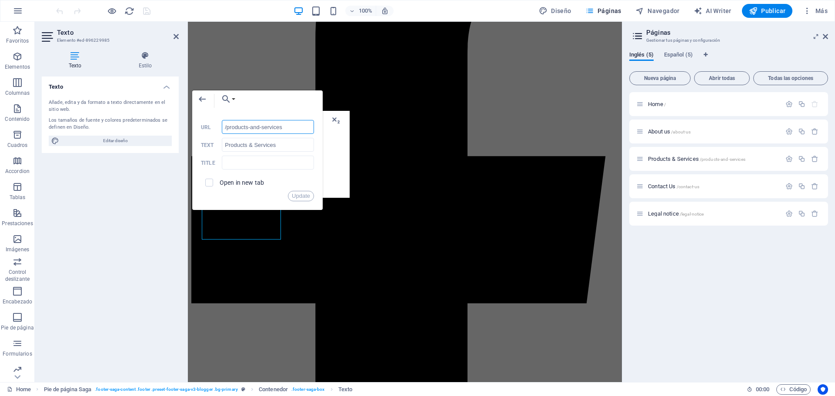
paste input "en/products-and-services/"
click at [307, 196] on button "Update" at bounding box center [301, 196] width 26 height 10
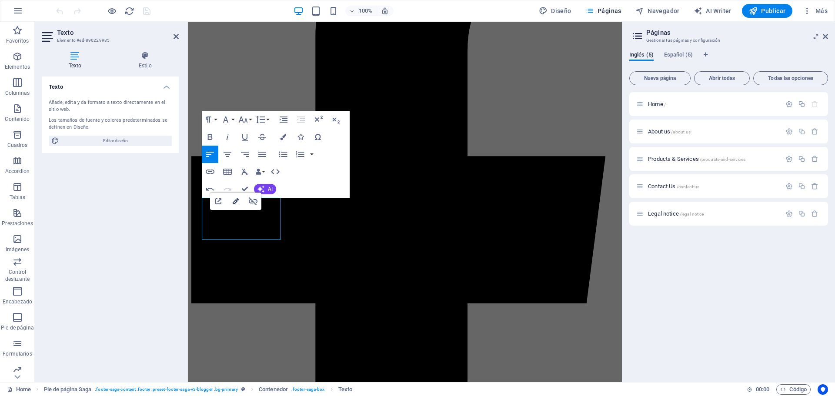
click at [236, 200] on icon "button" at bounding box center [236, 201] width 6 height 6
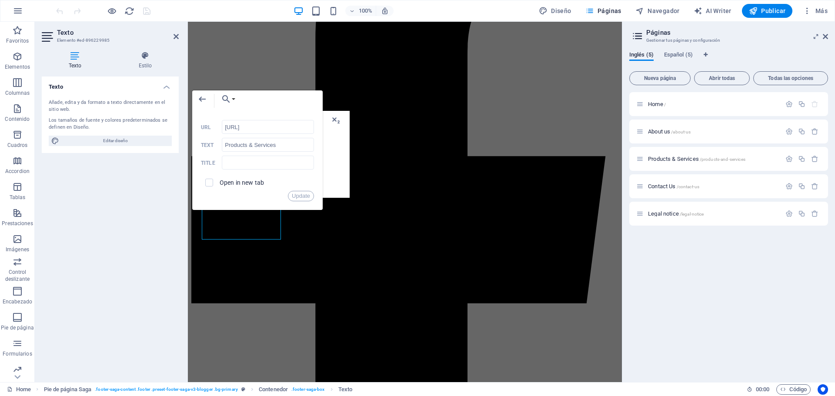
drag, startPoint x: 307, startPoint y: 128, endPoint x: 190, endPoint y: 118, distance: 117.4
click at [192, 118] on div "Back Choose Link Home (en) About us (en) Products & Services (en) Contact Us (e…" at bounding box center [257, 150] width 130 height 120
click at [300, 194] on button "Update" at bounding box center [301, 196] width 26 height 10
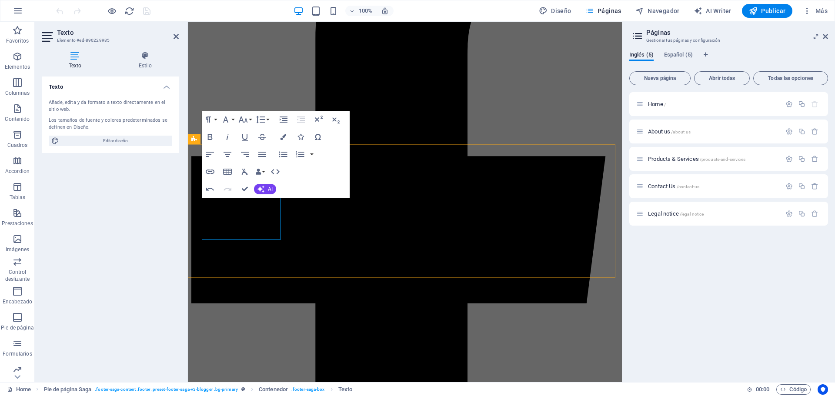
type input "/legal-notice"
type input "Legal Notice"
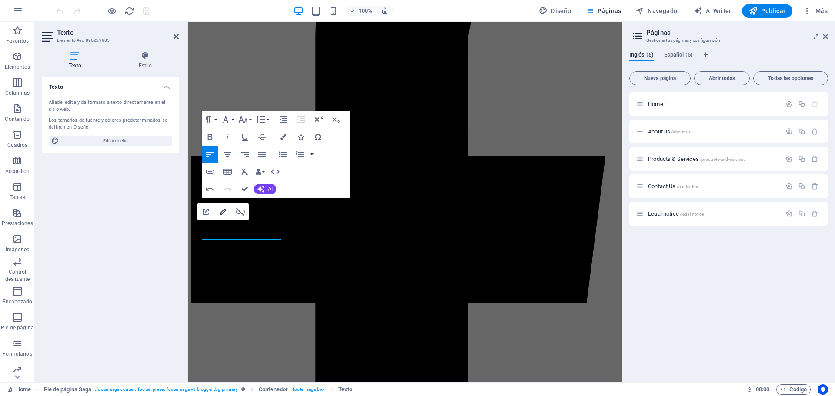
click at [219, 210] on icon "button" at bounding box center [223, 212] width 10 height 10
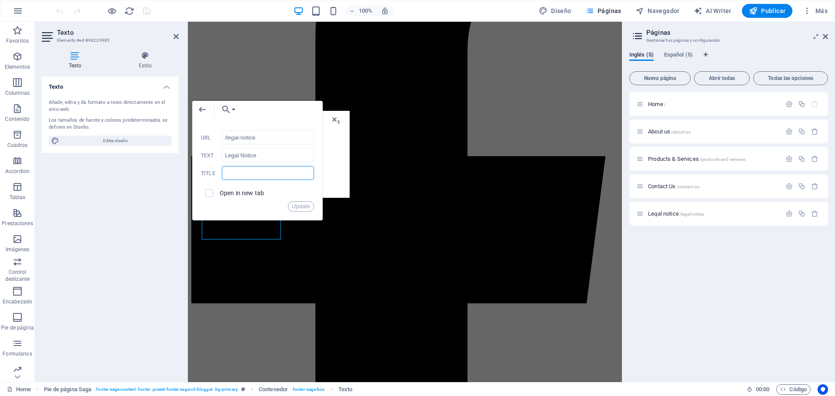
click at [235, 168] on input "text" at bounding box center [268, 173] width 92 height 14
paste input "/en/legal-notice/"
type input "/en/legal-notice/"
click at [302, 207] on button "Update" at bounding box center [301, 206] width 26 height 10
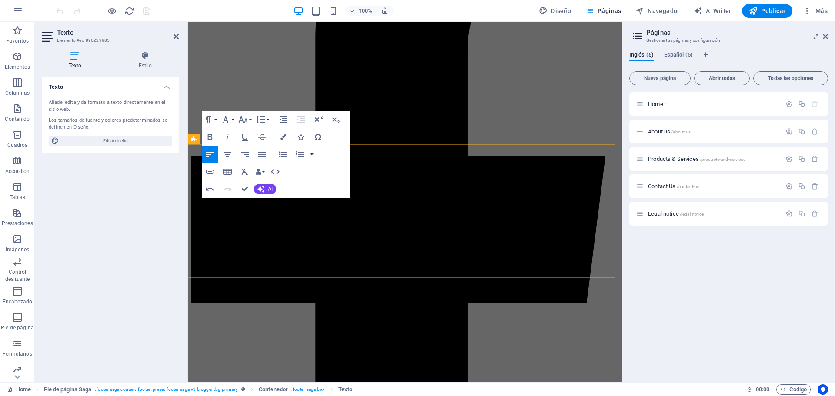
drag, startPoint x: 246, startPoint y: 236, endPoint x: 198, endPoint y: 237, distance: 47.8
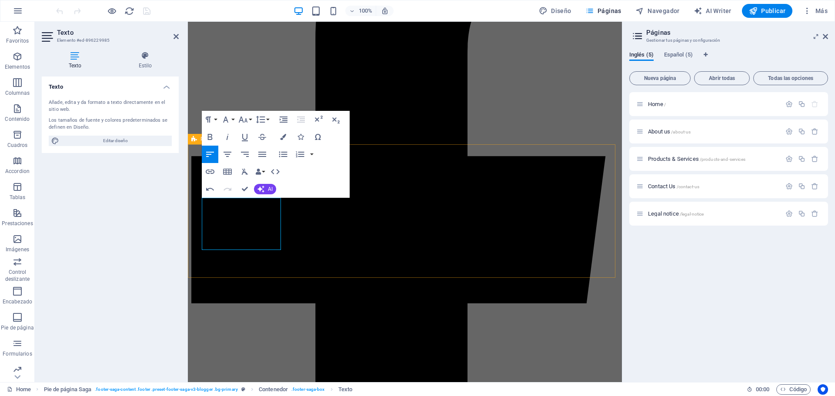
drag, startPoint x: 246, startPoint y: 245, endPoint x: 201, endPoint y: 247, distance: 44.8
copy link "Legal Notice"
drag, startPoint x: 233, startPoint y: 236, endPoint x: 190, endPoint y: 231, distance: 43.3
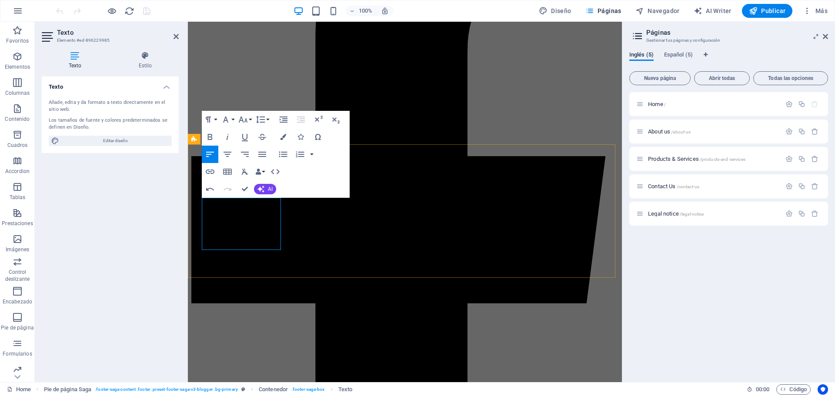
click at [221, 214] on icon "button" at bounding box center [223, 212] width 10 height 10
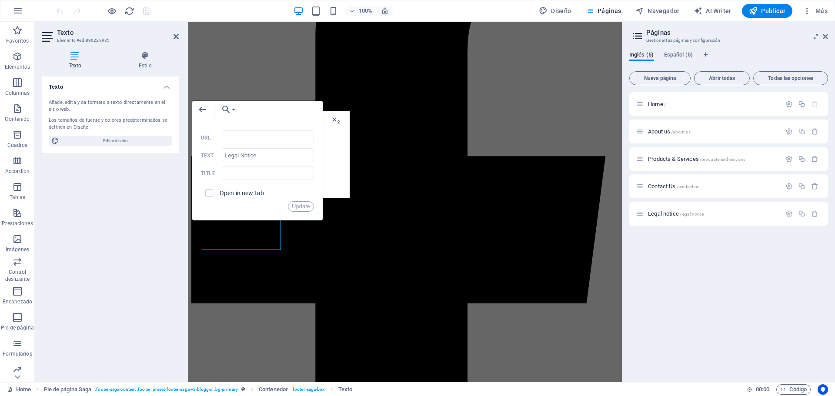
click at [177, 145] on div "Texto Estilo Texto Añade, edita y da formato a texto directamente en el sitio w…" at bounding box center [110, 213] width 151 height 338
click at [231, 137] on input "URL" at bounding box center [268, 137] width 92 height 14
paste input "/en/contact-us/"
type input "/en/contact-us/"
click at [227, 156] on input "Legal Notice" at bounding box center [268, 155] width 92 height 14
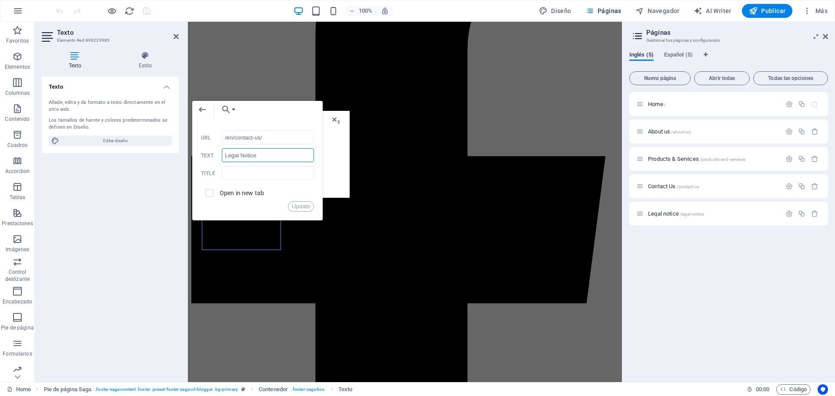
click at [227, 156] on input "Legal Notice" at bounding box center [268, 155] width 92 height 14
type input "Contact Us"
click at [296, 207] on button "Update" at bounding box center [301, 206] width 26 height 10
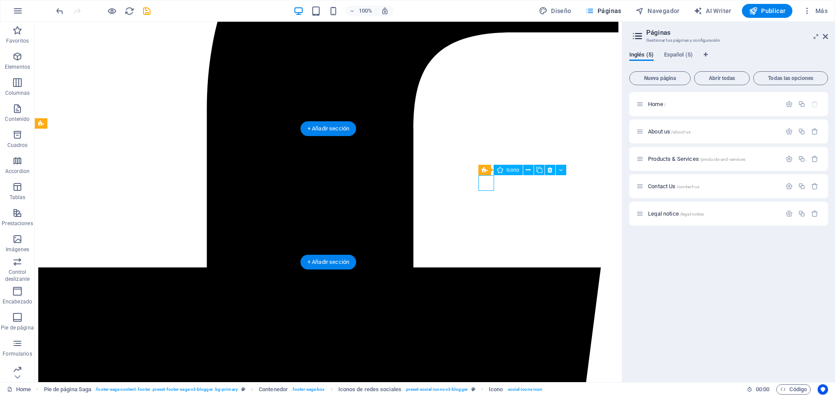
click at [494, 175] on div "Icono" at bounding box center [508, 170] width 29 height 10
select select "xMidYMid"
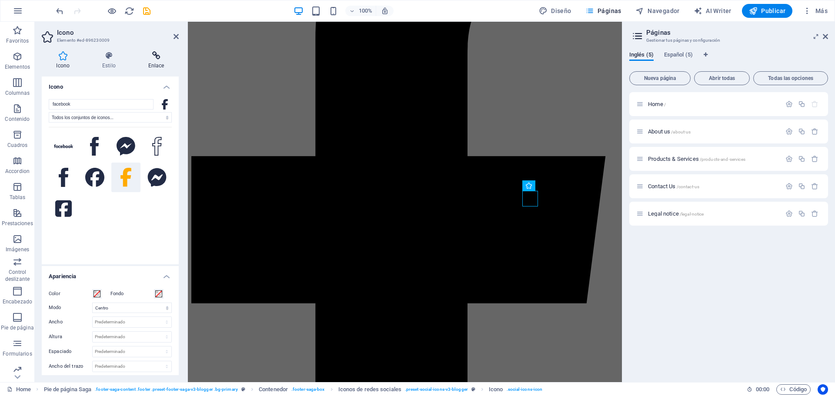
click at [155, 55] on icon at bounding box center [155, 55] width 45 height 9
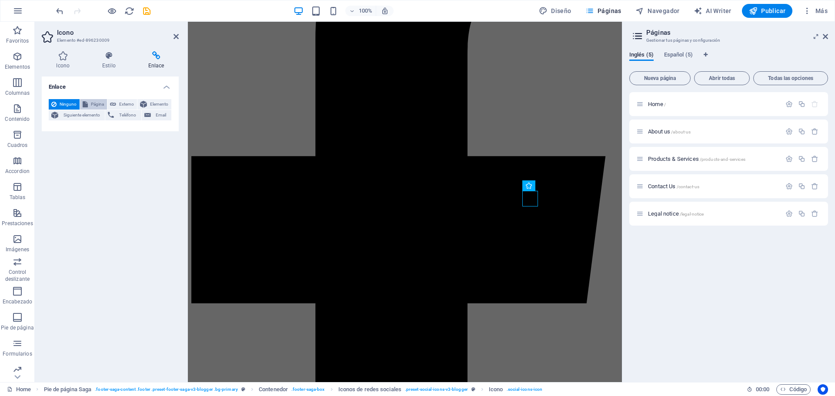
click at [91, 103] on span "Página" at bounding box center [97, 104] width 14 height 10
select select
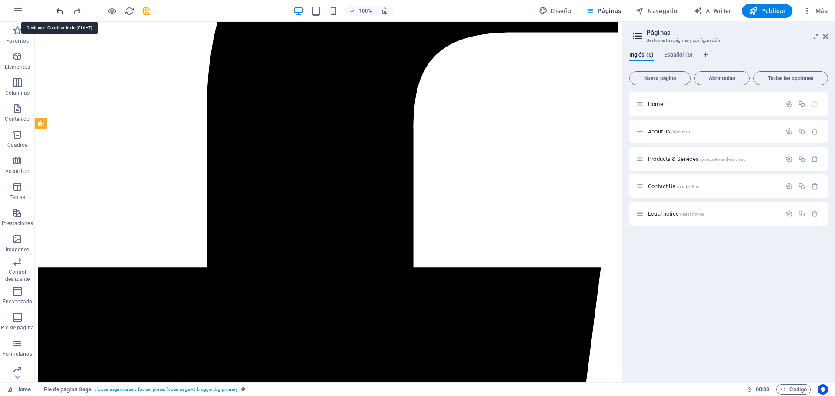
click at [56, 12] on icon "undo" at bounding box center [60, 11] width 10 height 10
click at [64, 12] on div at bounding box center [102, 11] width 97 height 14
click at [66, 10] on div at bounding box center [102, 11] width 97 height 14
click at [75, 10] on icon "redo" at bounding box center [77, 11] width 10 height 10
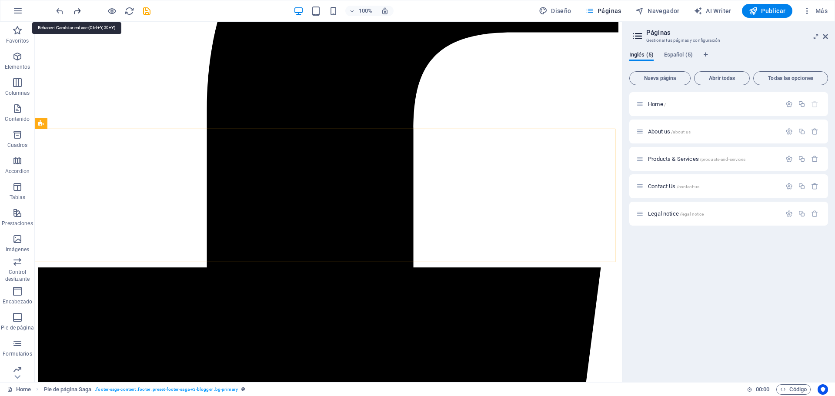
click at [75, 10] on icon "redo" at bounding box center [77, 11] width 10 height 10
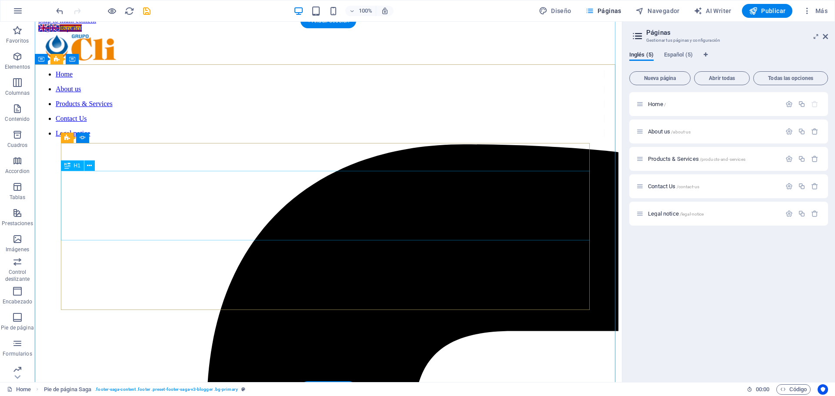
scroll to position [0, 0]
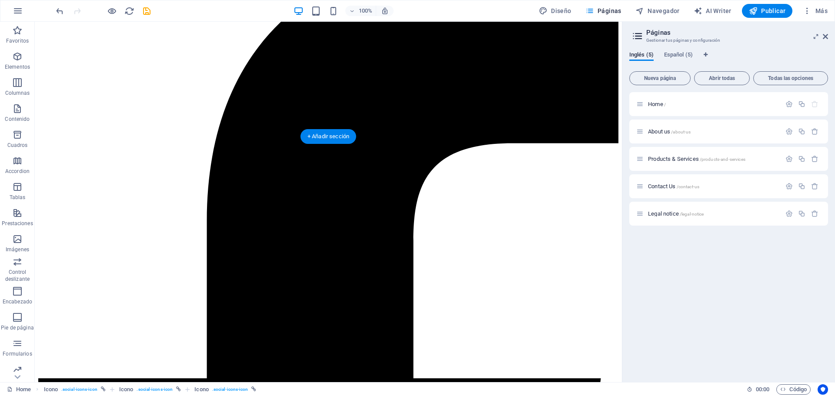
scroll to position [304, 0]
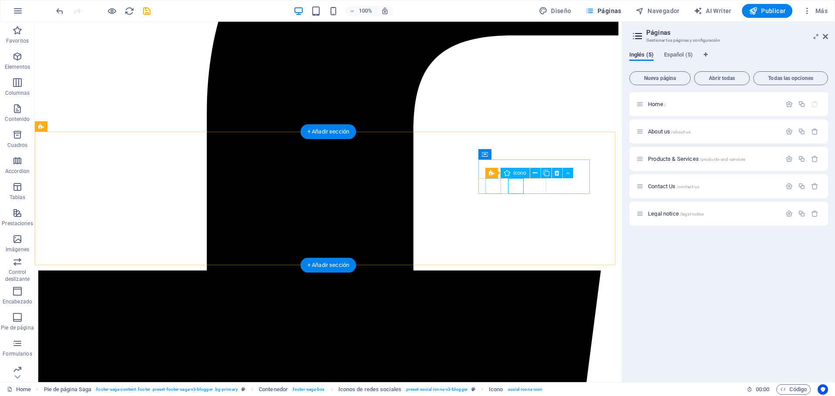
select select "xMidYMid"
select select "px"
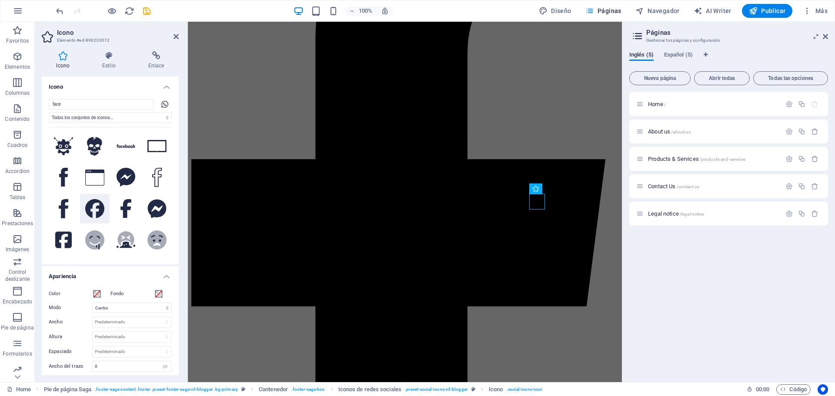
click at [88, 208] on icon at bounding box center [94, 208] width 19 height 19
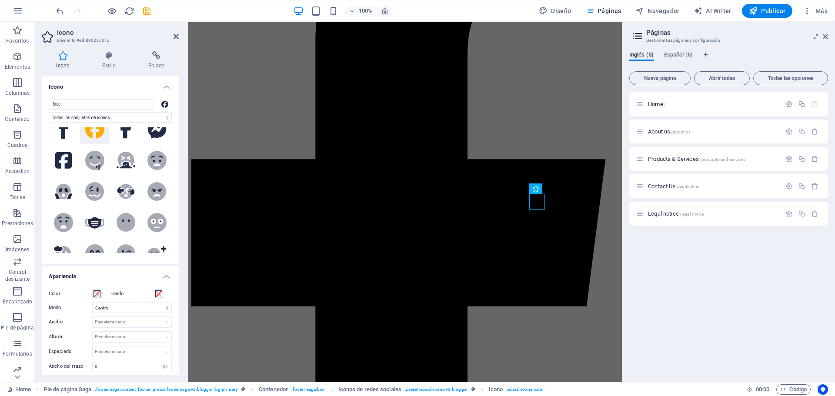
scroll to position [0, 0]
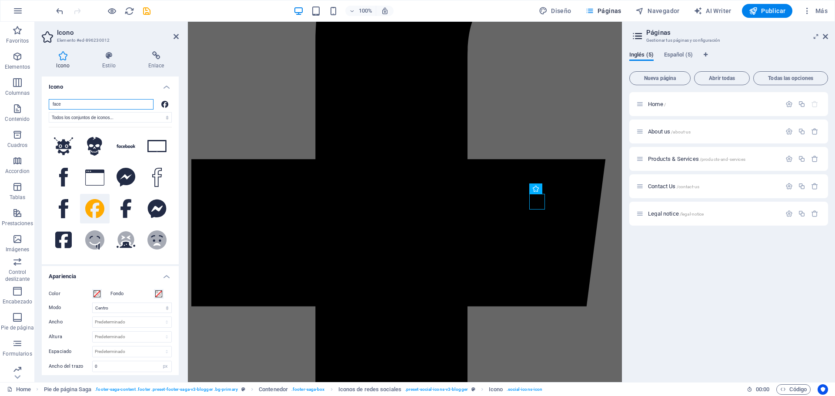
click at [99, 104] on input "face" at bounding box center [101, 104] width 105 height 10
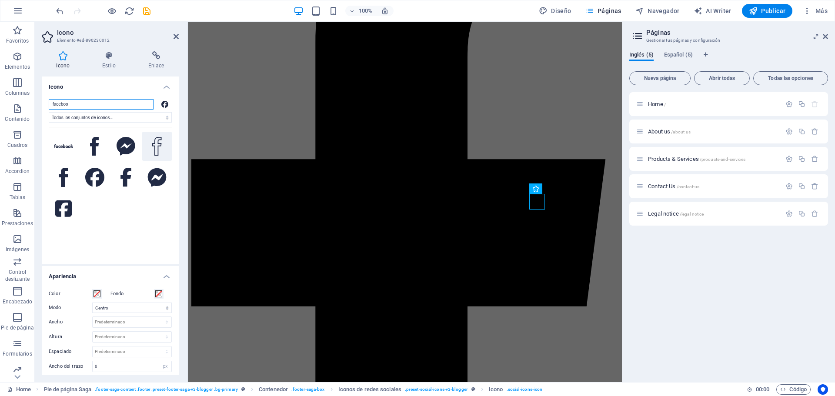
type input "faceboo"
click at [157, 154] on icon at bounding box center [157, 146] width 10 height 19
click at [65, 177] on icon at bounding box center [64, 177] width 10 height 19
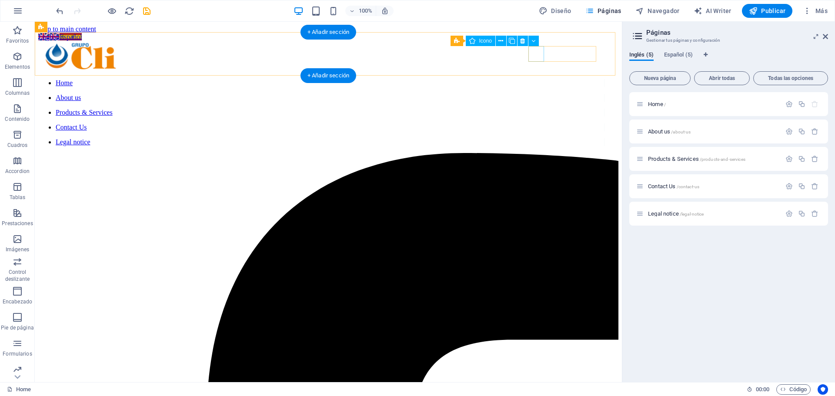
select select "xMidYMid"
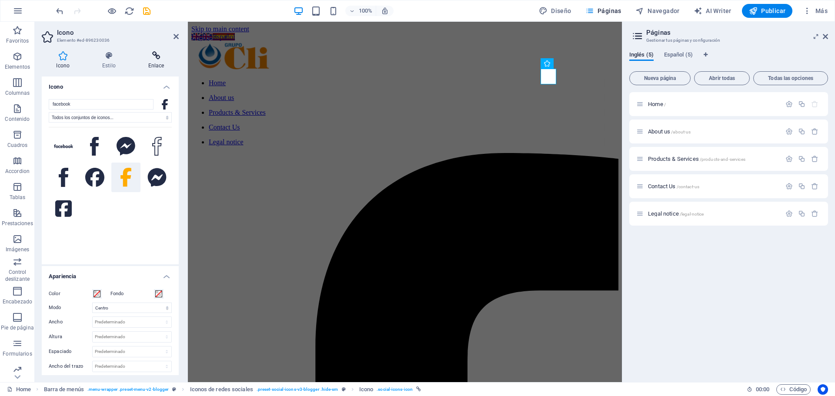
click at [157, 54] on icon at bounding box center [155, 55] width 45 height 9
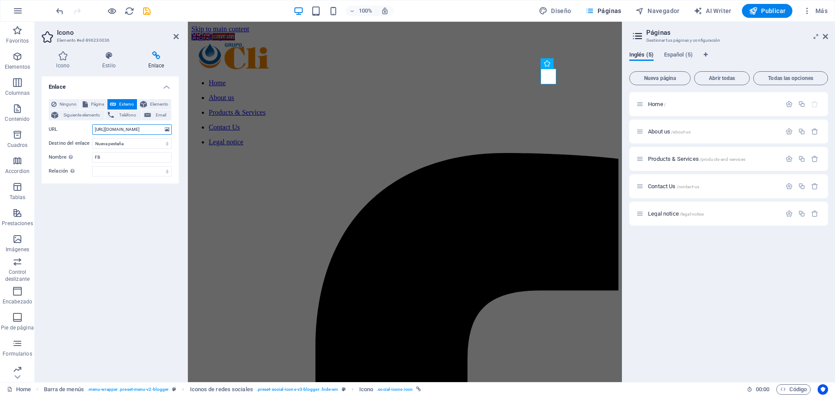
click at [123, 129] on input "https://www.facebook.com/share/1RdLHHVkDj/?mibextid=wwXIfr" at bounding box center [132, 129] width 80 height 10
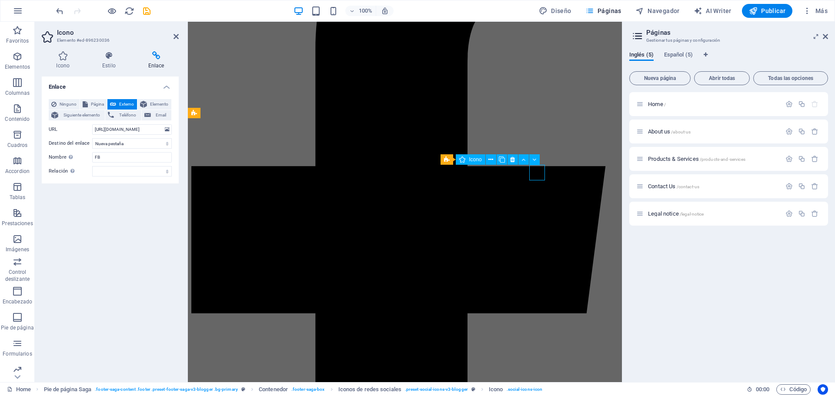
select select "xMidYMid"
select select "px"
select select
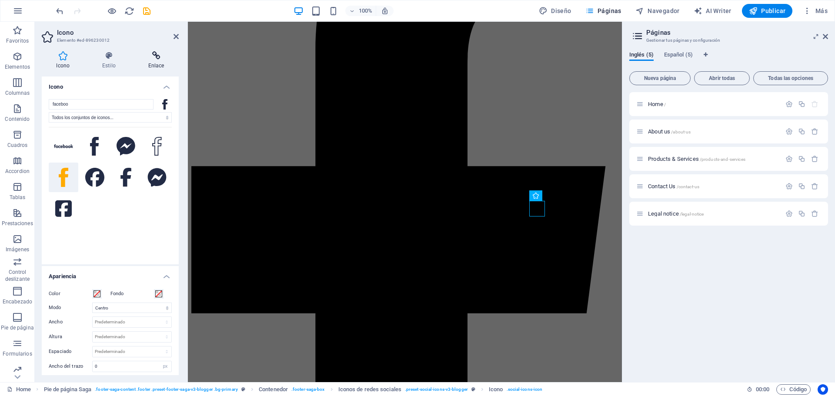
click at [161, 63] on h4 "Enlace" at bounding box center [155, 60] width 45 height 18
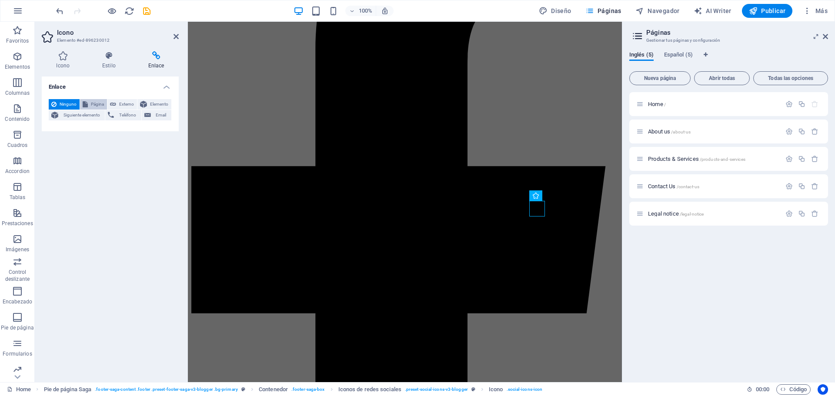
click at [97, 104] on span "Página" at bounding box center [97, 104] width 14 height 10
select select
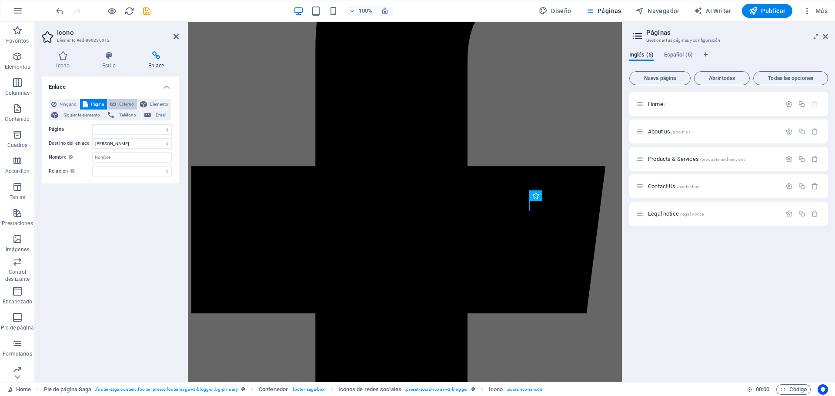
click at [117, 105] on button "Externo" at bounding box center [122, 104] width 30 height 10
select select "blank"
click at [114, 127] on input "URL" at bounding box center [132, 129] width 80 height 10
paste input "https://www.facebook.com/share/1RdLHHVkDj/?mibextid=wwXIfr"
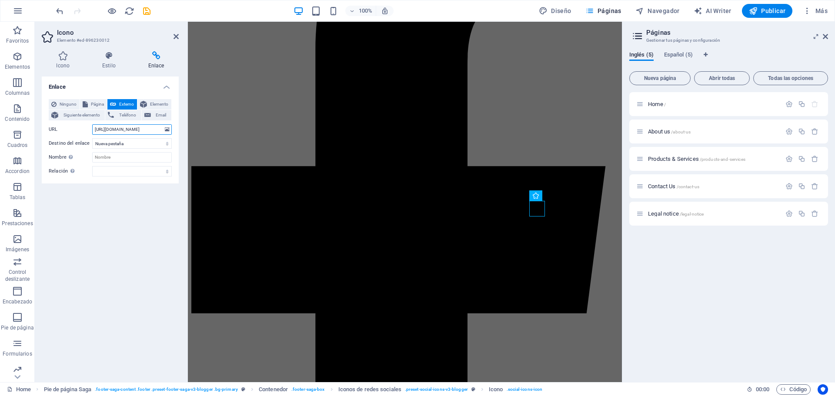
type input "https://www.facebook.com/share/1RdLHHVkDj/?mibextid=wwXIfr"
click at [142, 206] on div "Enlace Ninguno Página Externo Elemento Siguiente elemento Teléfono Email Página…" at bounding box center [110, 226] width 137 height 299
click at [108, 146] on select "Nueva pestaña Misma pestaña Superposición" at bounding box center [132, 143] width 80 height 10
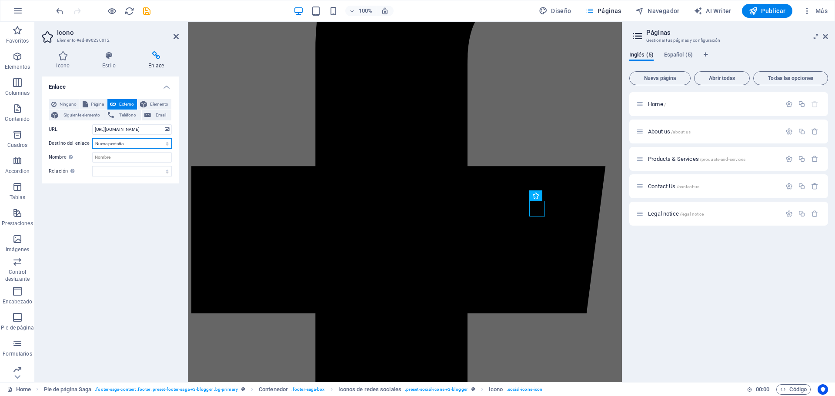
click at [108, 146] on select "Nueva pestaña Misma pestaña Superposición" at bounding box center [132, 143] width 80 height 10
click at [92, 138] on select "Nueva pestaña Misma pestaña Superposición" at bounding box center [132, 143] width 80 height 10
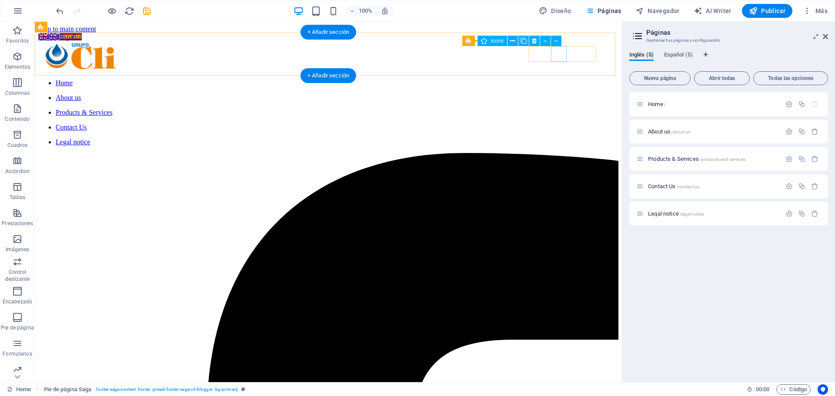
select select "xMidYMid"
select select "px"
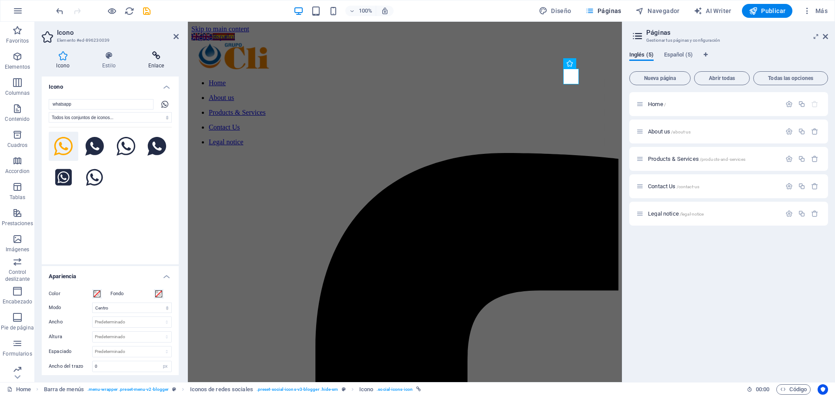
click at [151, 55] on icon at bounding box center [155, 55] width 45 height 9
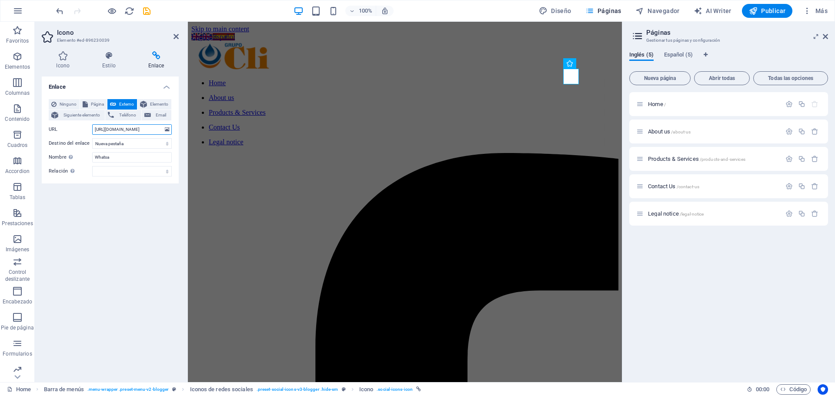
click at [123, 132] on input "https://wa.me/528182575359?text=Hola,%20me%20gustaría%20más%20información" at bounding box center [132, 129] width 80 height 10
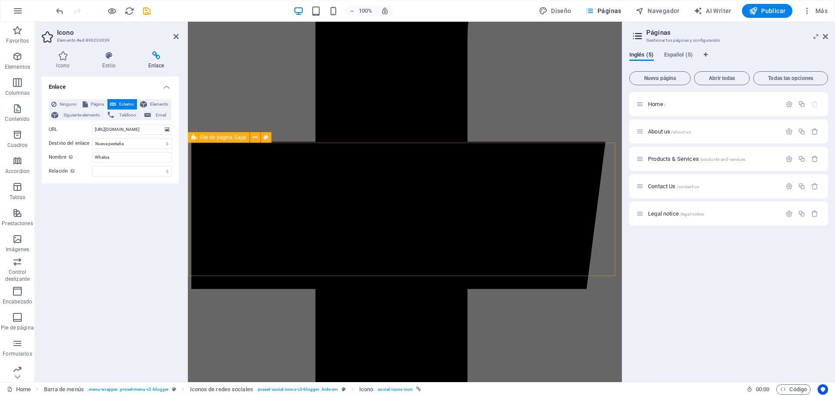
scroll to position [333, 0]
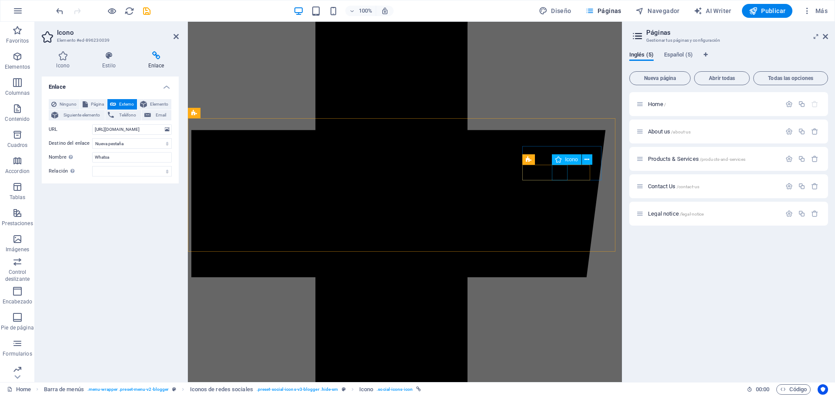
select select "xMidYMid"
select select "px"
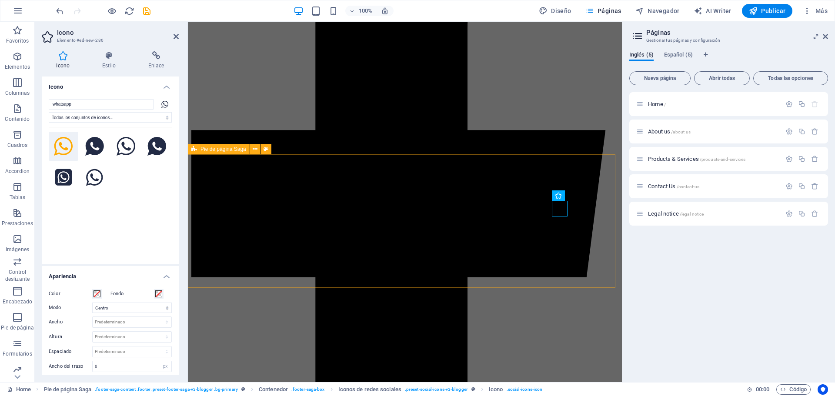
scroll to position [297, 0]
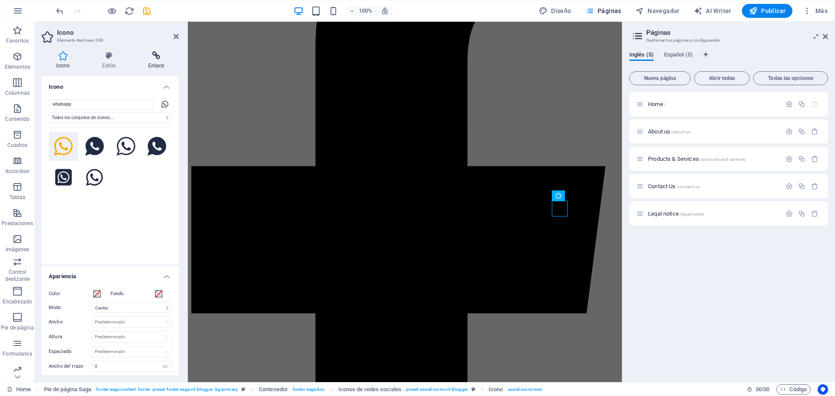
click at [158, 57] on icon at bounding box center [155, 55] width 45 height 9
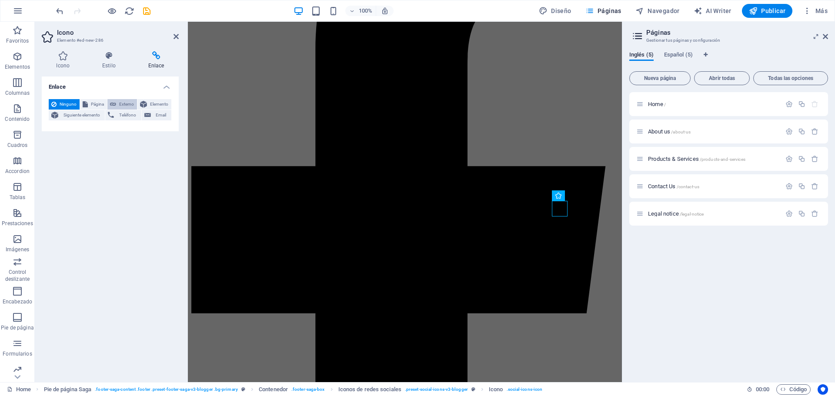
click at [117, 104] on button "Externo" at bounding box center [122, 104] width 30 height 10
select select "blank"
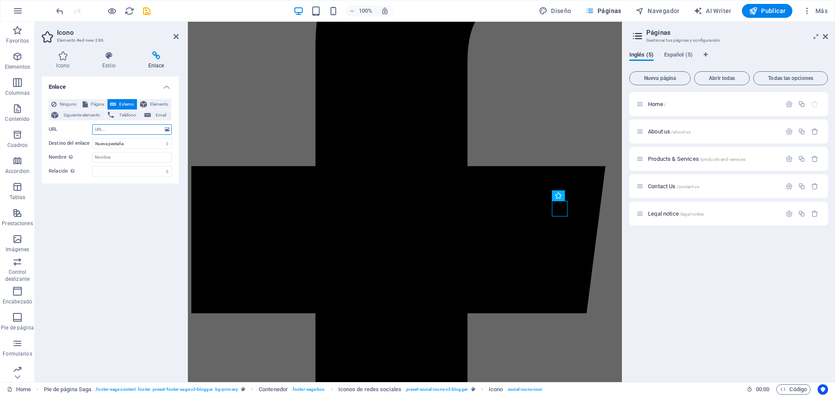
paste input "https://wa.me/528182575359?text=Hola,%20me%20gustaría%20más%20información"
type input "https://wa.me/528182575359?text=Hola,%20me%20gustaría%20más%20información"
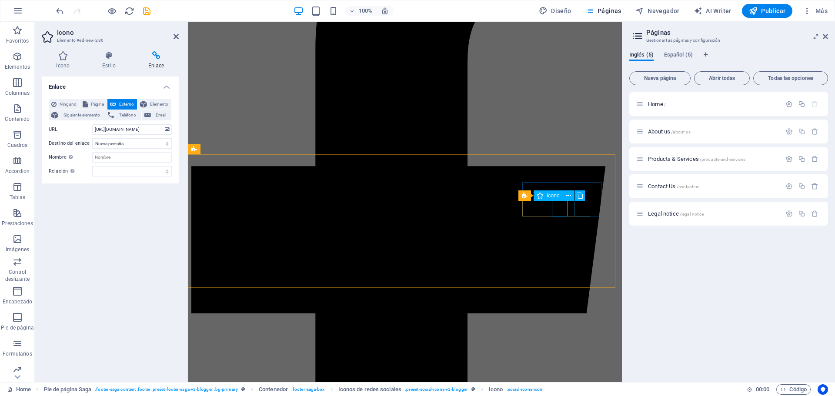
select select "xMidYMid"
select select "px"
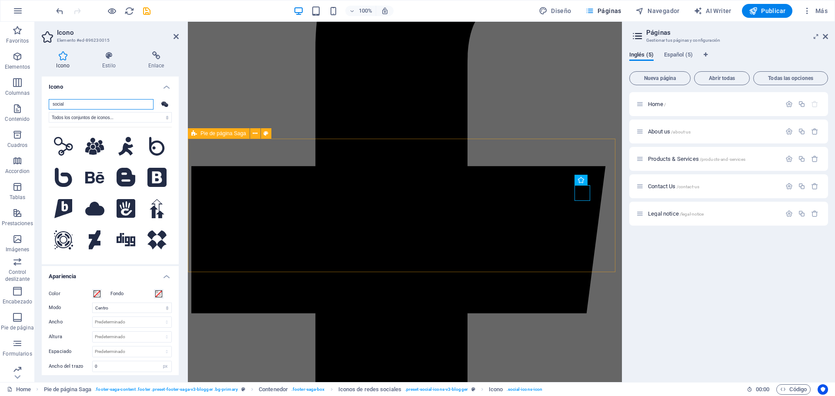
scroll to position [313, 0]
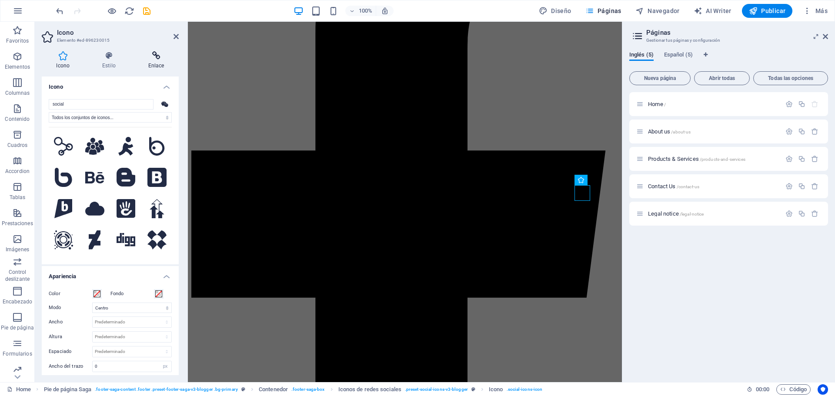
click at [162, 60] on h4 "Enlace" at bounding box center [155, 60] width 45 height 18
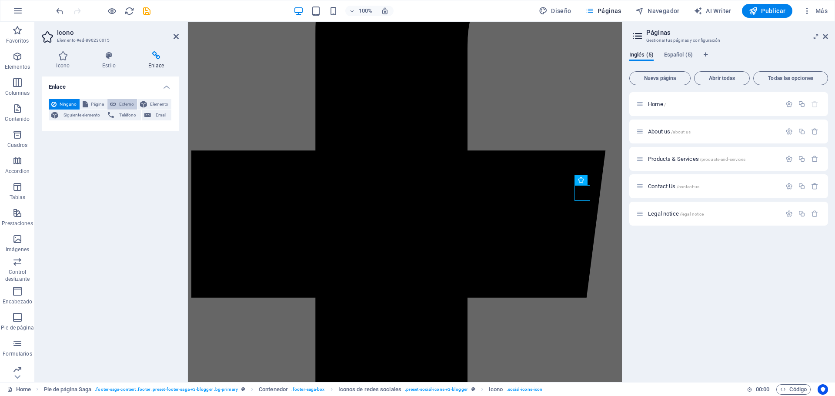
click at [128, 105] on span "Externo" at bounding box center [127, 104] width 16 height 10
select select "blank"
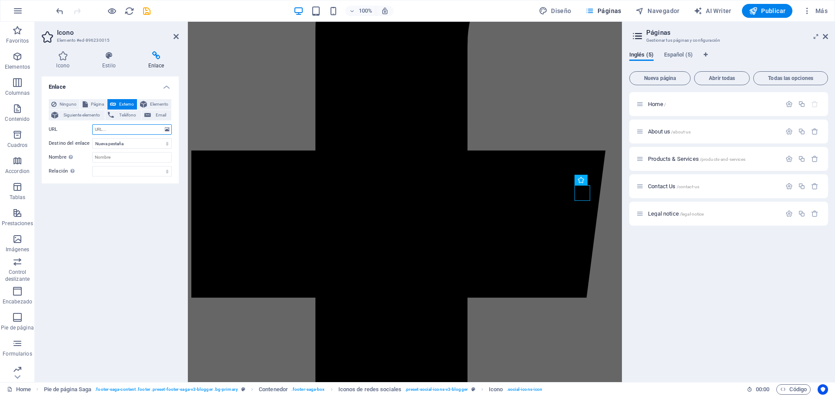
paste input "https://wa.me/528182575359?text=Hola,%20me%20gustaría%20más%20información"
type input "https://wa.me/528182575359?text=Hola,%20me%20gustaría%20más%20información"
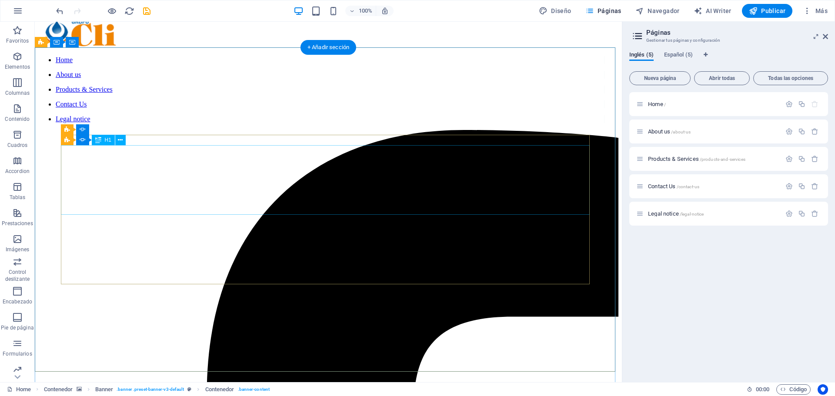
scroll to position [0, 0]
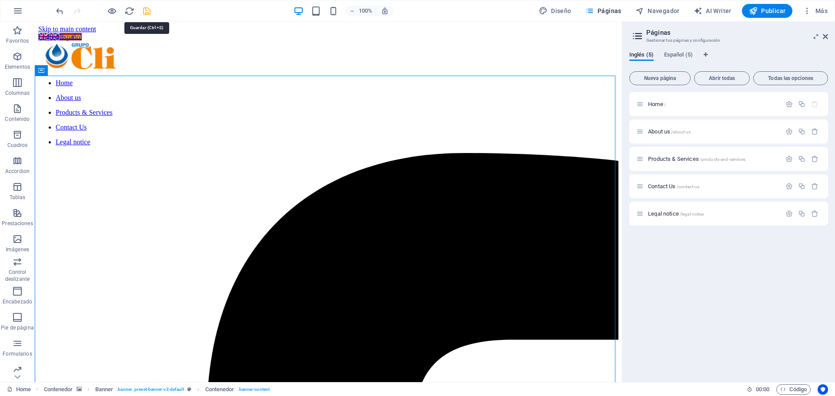
click at [147, 9] on icon "save" at bounding box center [147, 11] width 10 height 10
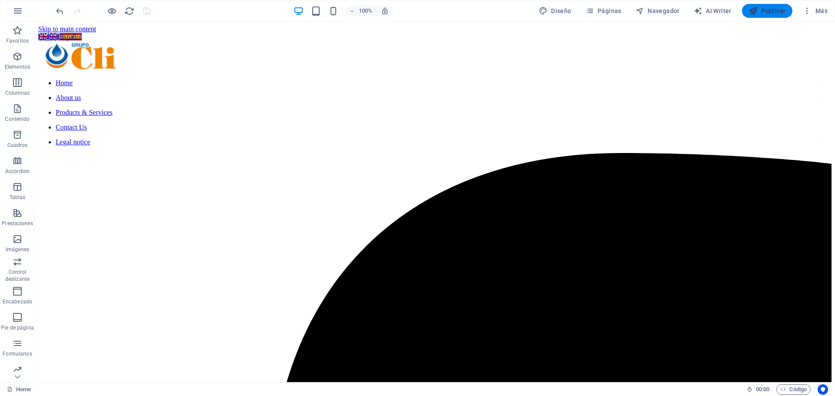
click at [768, 12] on span "Publicar" at bounding box center [767, 11] width 37 height 9
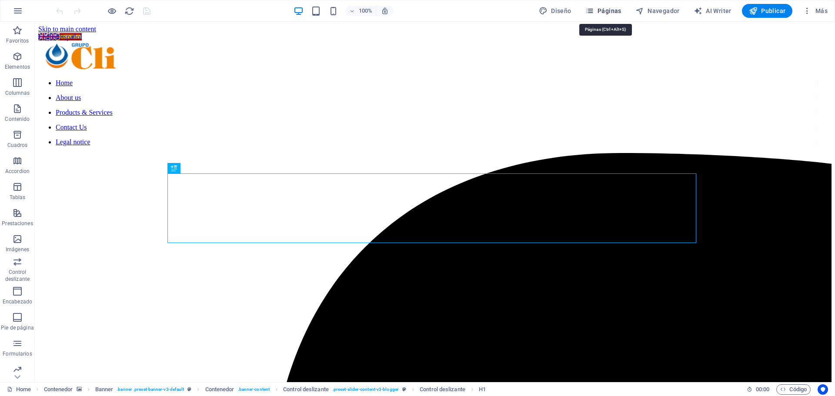
click at [612, 8] on span "Páginas" at bounding box center [603, 11] width 36 height 9
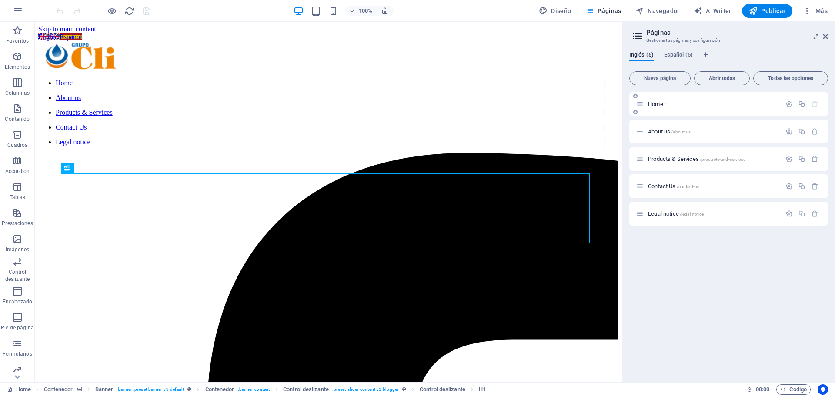
click at [679, 105] on p "Home /" at bounding box center [713, 104] width 130 height 6
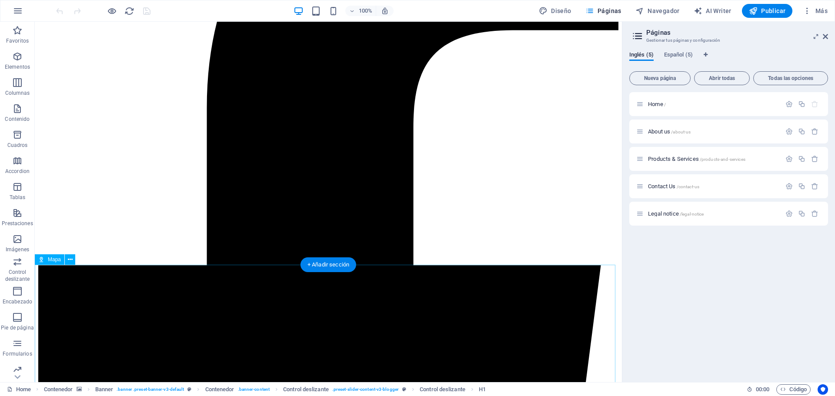
scroll to position [318, 0]
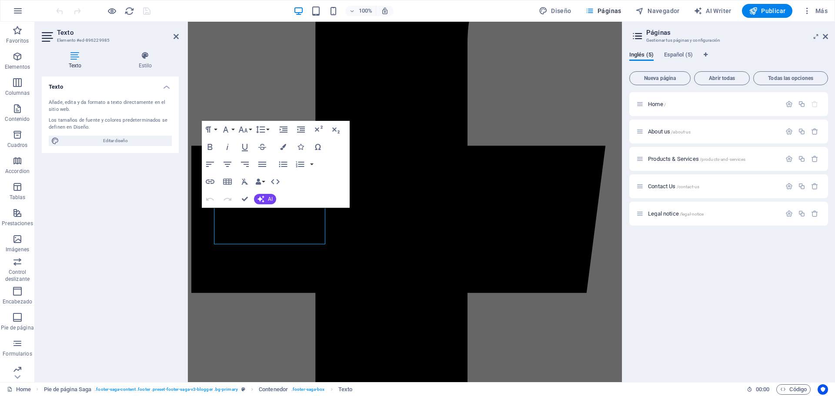
scroll to position [297, 0]
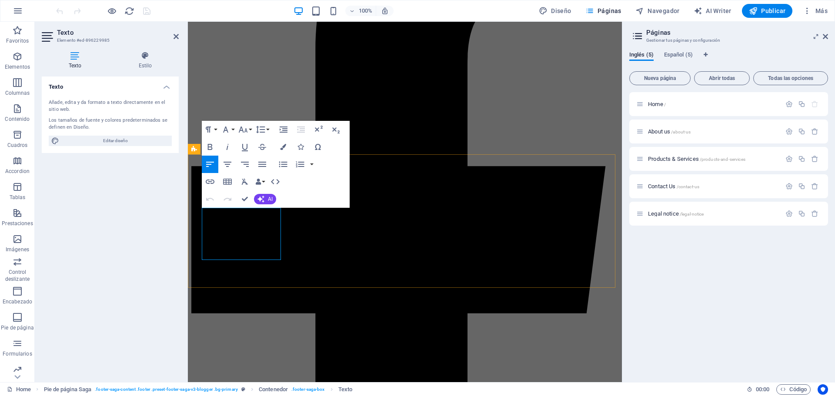
click at [215, 191] on icon "button" at bounding box center [218, 190] width 10 height 10
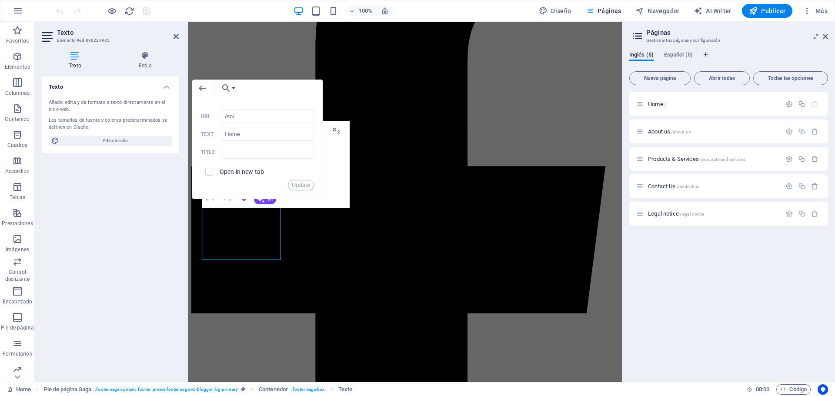
drag, startPoint x: 251, startPoint y: 120, endPoint x: 161, endPoint y: 107, distance: 91.3
click at [161, 107] on div "Texto Elemento #ed-896229985 Texto Estilo Texto Añade, edita y da formato a tex…" at bounding box center [328, 202] width 587 height 360
click at [304, 186] on button "Update" at bounding box center [301, 185] width 26 height 10
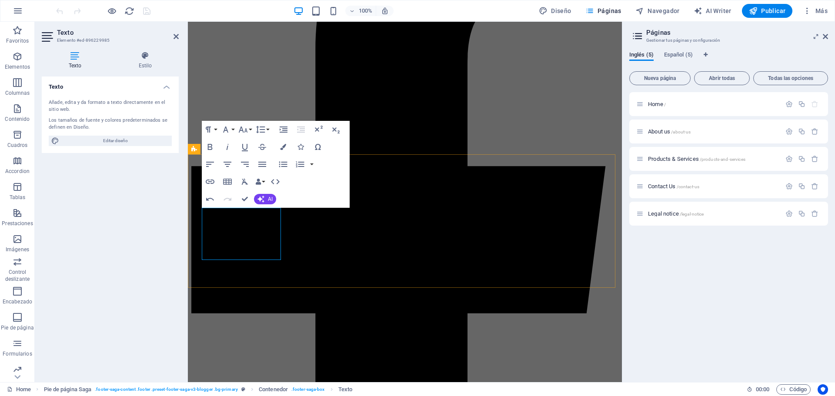
type input "[URL]"
type input "About Us"
click at [221, 199] on icon "button" at bounding box center [218, 201] width 10 height 10
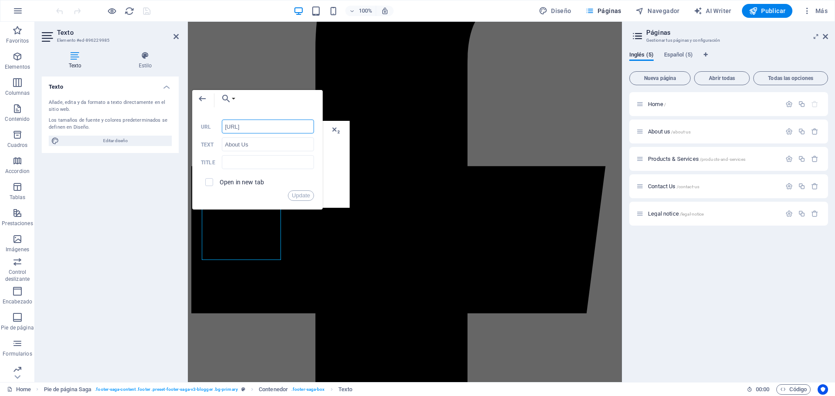
click at [262, 125] on input "[URL]" at bounding box center [268, 127] width 92 height 14
click at [306, 197] on button "Update" at bounding box center [301, 195] width 26 height 10
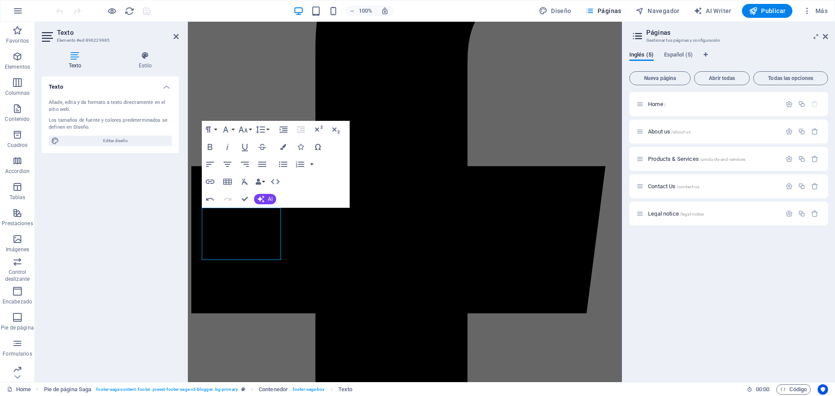
scroll to position [0, 0]
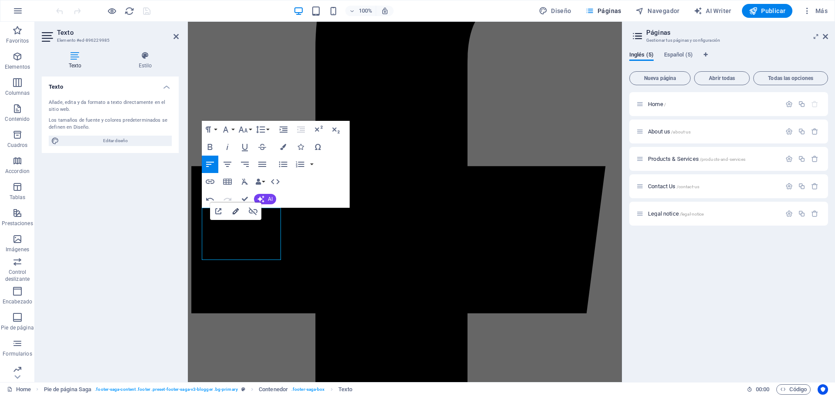
type input "/en/products-and-services/"
type input "Products & Services"
click at [237, 213] on icon "button" at bounding box center [236, 211] width 6 height 6
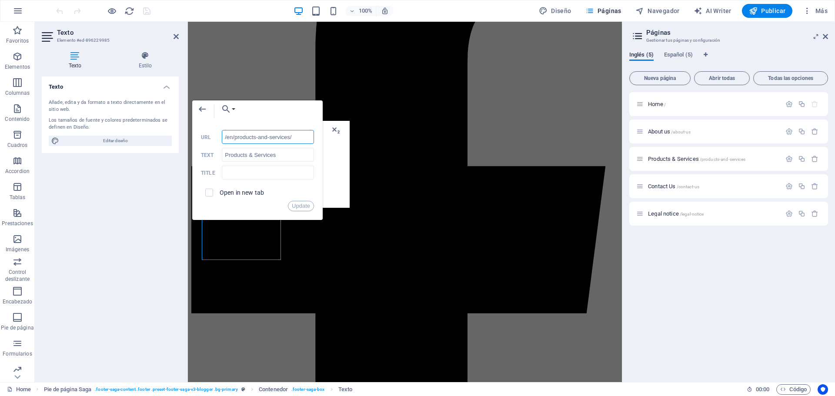
click at [253, 137] on input "/en/products-and-services/" at bounding box center [268, 137] width 92 height 14
drag, startPoint x: 267, startPoint y: 132, endPoint x: 116, endPoint y: 120, distance: 152.2
click at [116, 120] on div "Texto Elemento #ed-896229985 Texto Estilo Texto Añade, edita y da formato a tex…" at bounding box center [328, 202] width 587 height 360
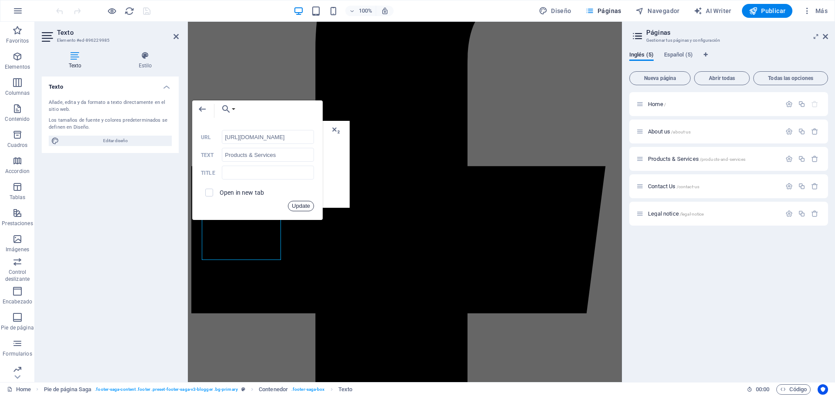
click at [302, 205] on button "Update" at bounding box center [301, 206] width 26 height 10
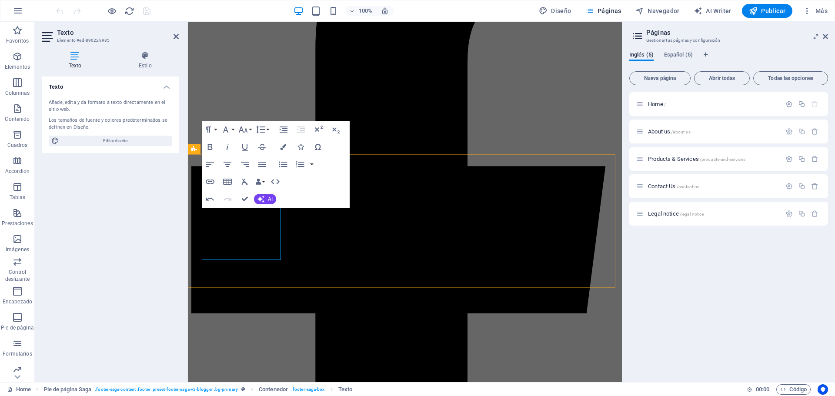
type input "/en/contact-us/"
type input "Contact Us"
click at [220, 225] on icon "button" at bounding box center [221, 222] width 10 height 10
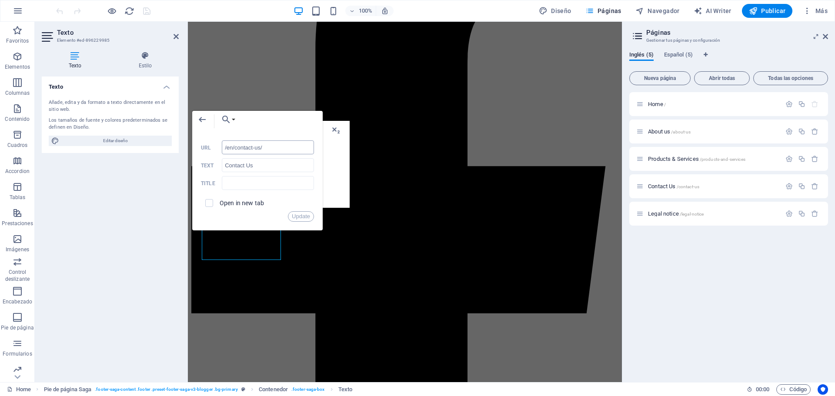
click at [231, 150] on input "/en/contact-us/" at bounding box center [268, 147] width 92 height 14
click at [303, 218] on button "Update" at bounding box center [301, 216] width 26 height 10
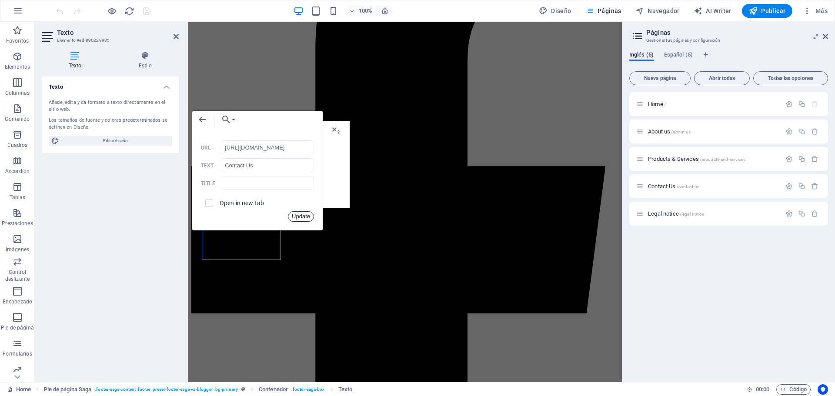
scroll to position [0, 0]
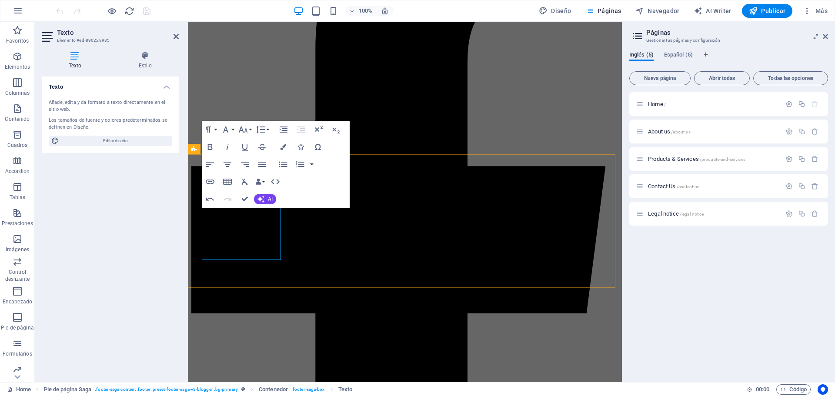
type input "/legal-notice"
type input "Legal Notice"
type input "/en/legal-notice/"
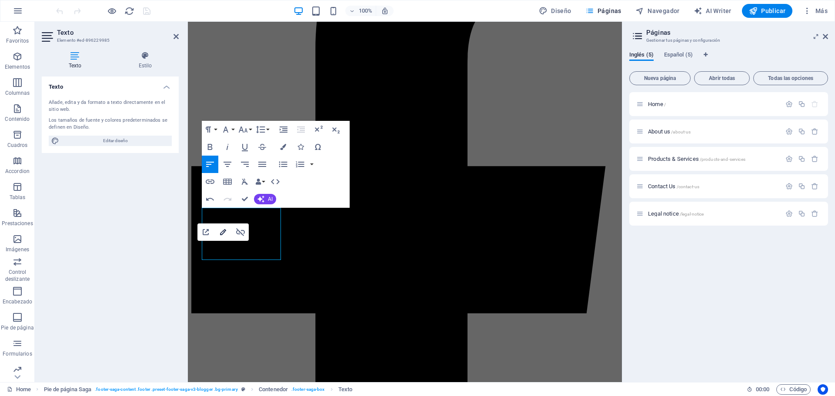
click at [222, 234] on icon "button" at bounding box center [223, 232] width 6 height 6
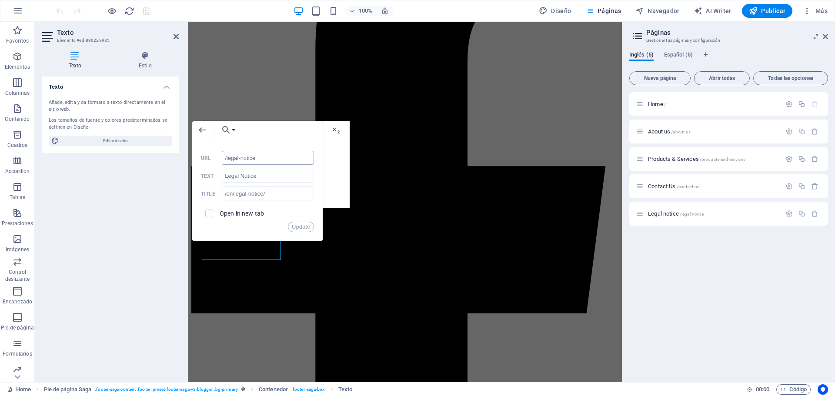
click at [260, 160] on input "/legal-notice" at bounding box center [268, 158] width 92 height 14
type input "[URL][DOMAIN_NAME]"
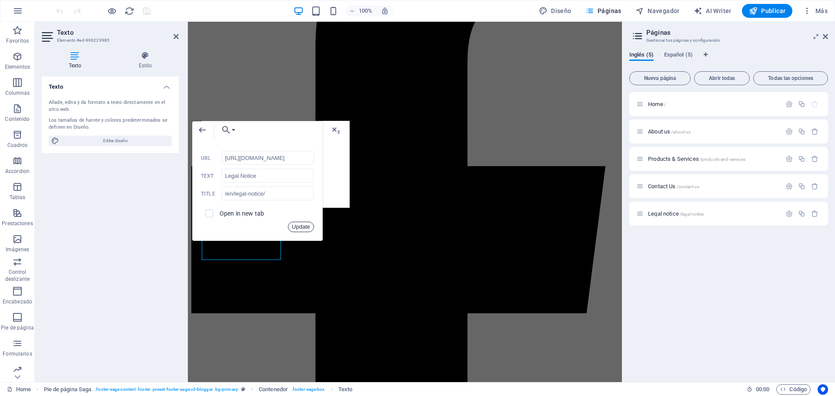
click at [302, 227] on button "Update" at bounding box center [301, 227] width 26 height 10
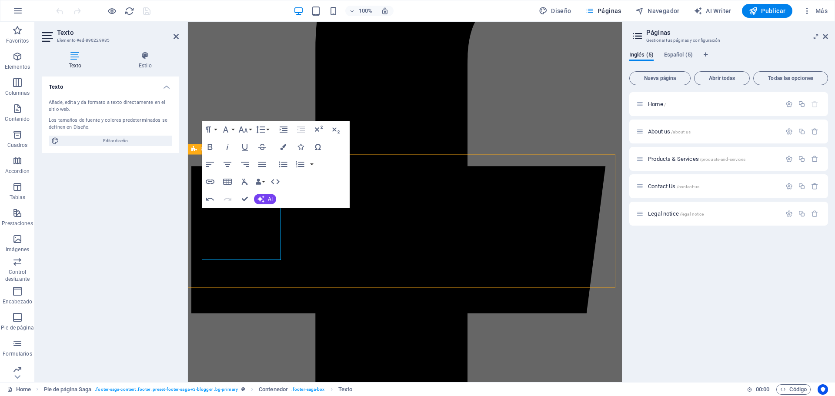
scroll to position [0, 0]
click at [224, 234] on icon "button" at bounding box center [223, 232] width 10 height 10
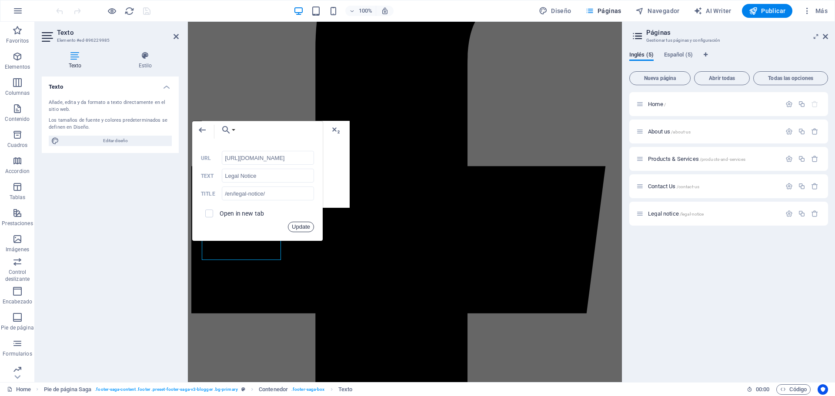
click at [307, 227] on button "Update" at bounding box center [301, 227] width 26 height 10
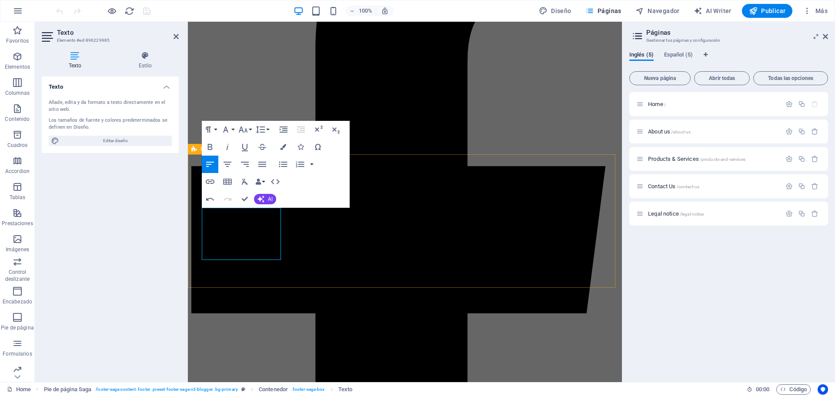
scroll to position [0, 0]
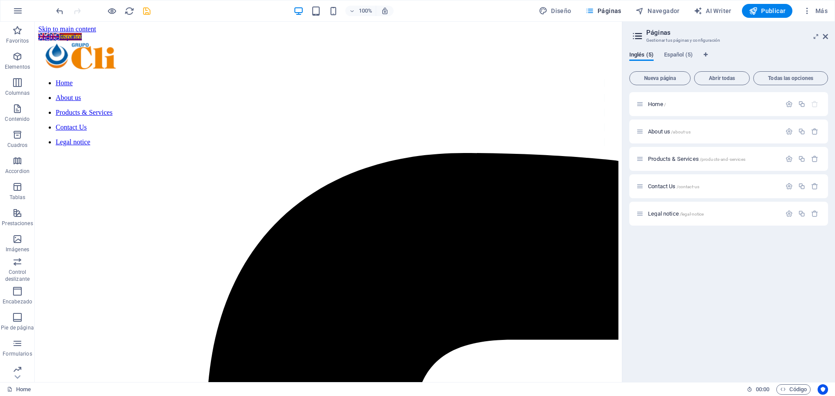
click at [148, 14] on icon "save" at bounding box center [147, 11] width 10 height 10
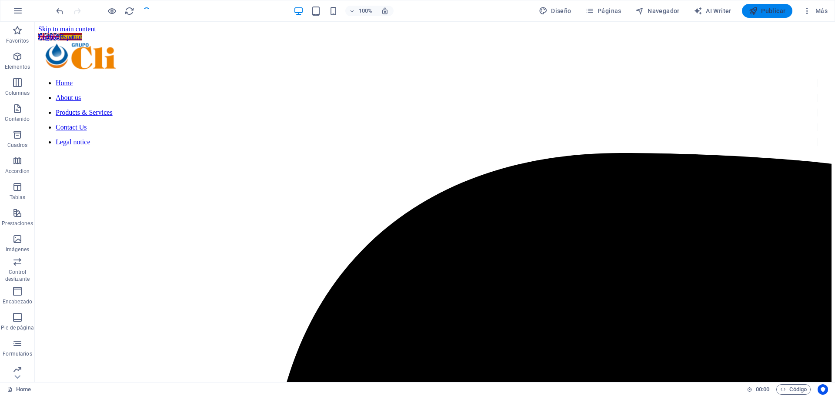
click at [763, 10] on span "Publicar" at bounding box center [767, 11] width 37 height 9
